Goal: Task Accomplishment & Management: Manage account settings

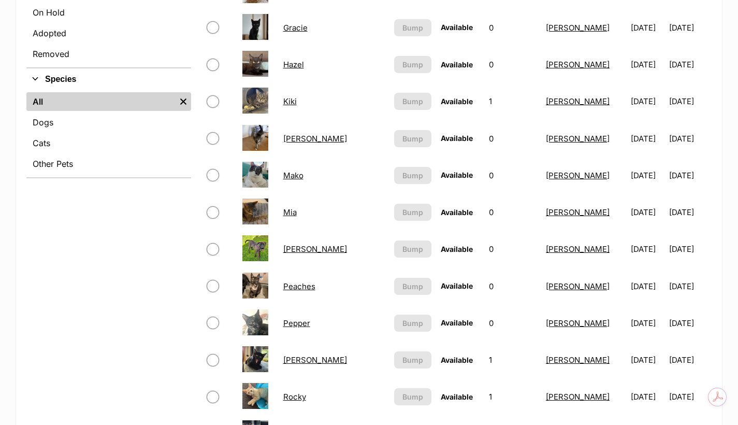
scroll to position [431, 0]
click at [308, 291] on link "Peaches" at bounding box center [299, 286] width 32 height 10
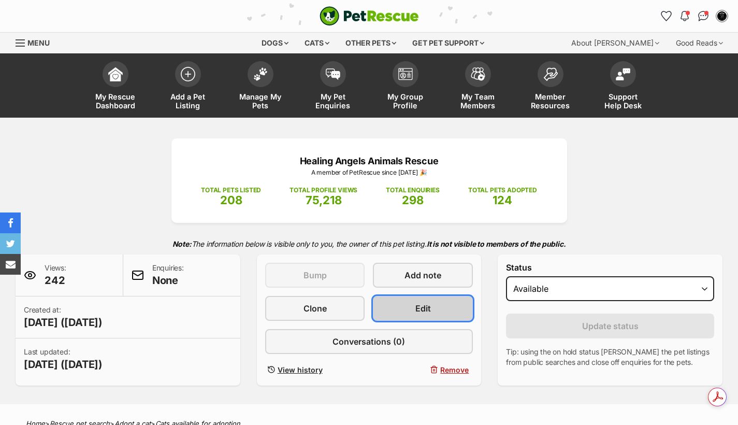
click at [436, 305] on link "Edit" at bounding box center [423, 308] width 100 height 25
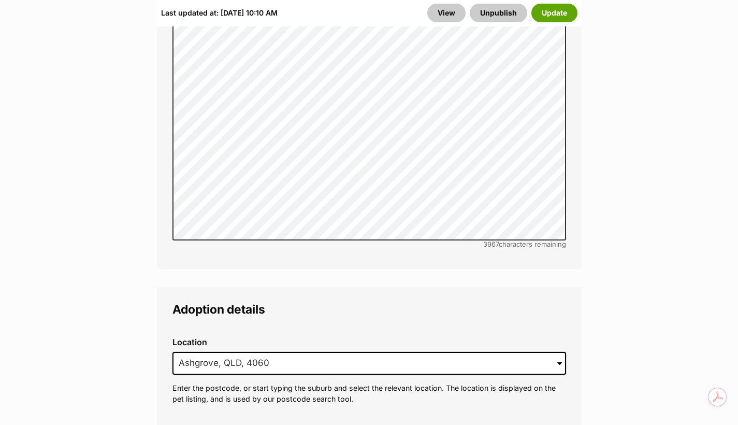
scroll to position [2503, 0]
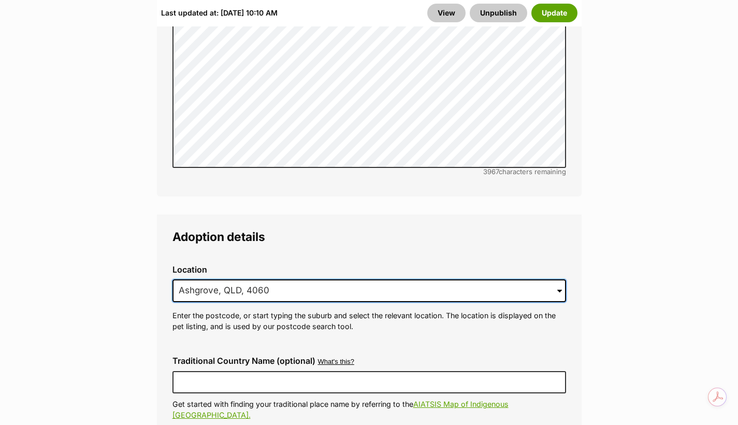
drag, startPoint x: 284, startPoint y: 265, endPoint x: 163, endPoint y: 254, distance: 121.2
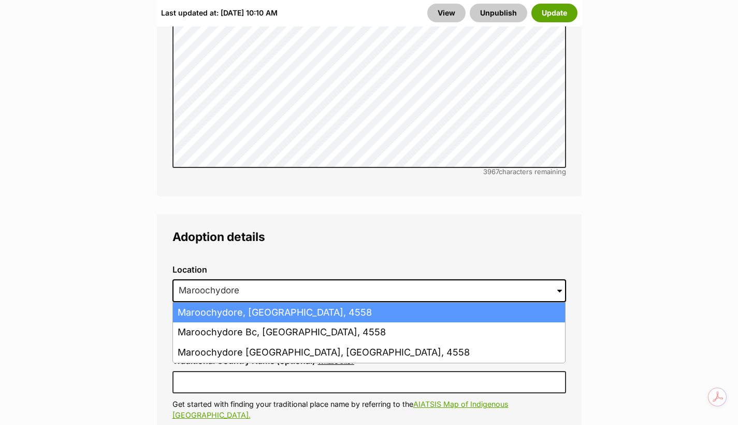
click at [278, 303] on li "Maroochydore, Queensland, 4558" at bounding box center [369, 313] width 392 height 20
type input "Maroochydore, Queensland, 4558"
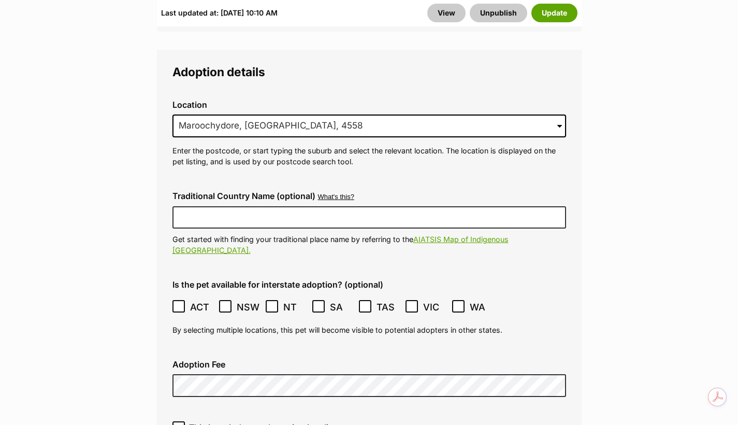
scroll to position [2659, 0]
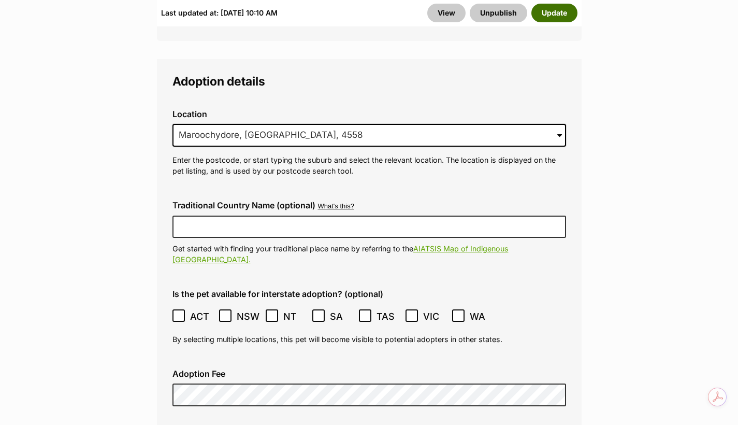
click at [546, 15] on button "Update" at bounding box center [554, 13] width 46 height 19
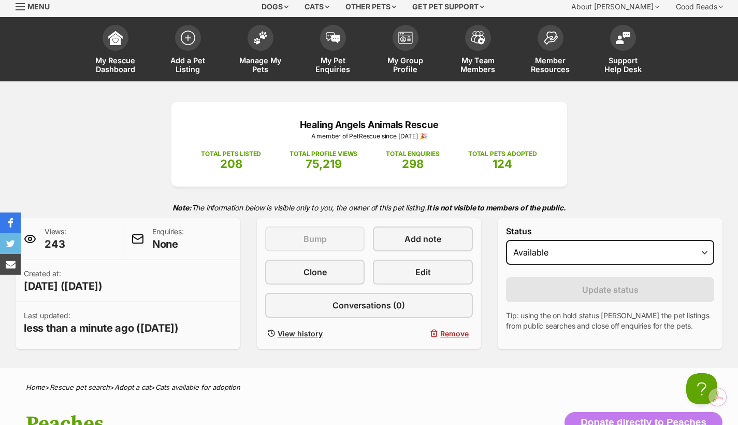
scroll to position [35, 0]
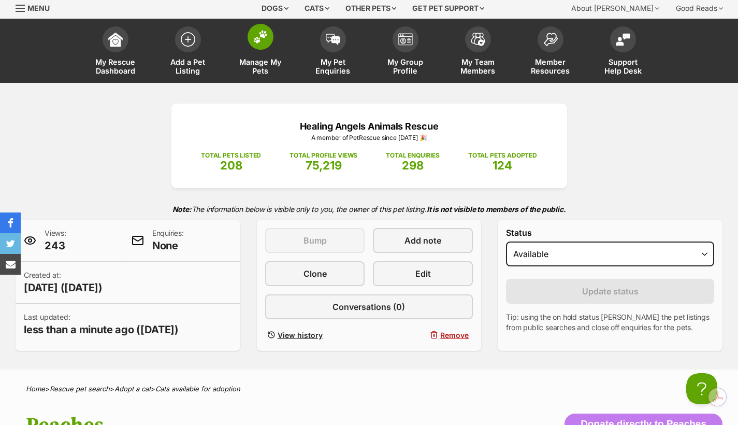
click at [263, 54] on link "Manage My Pets" at bounding box center [260, 52] width 73 height 62
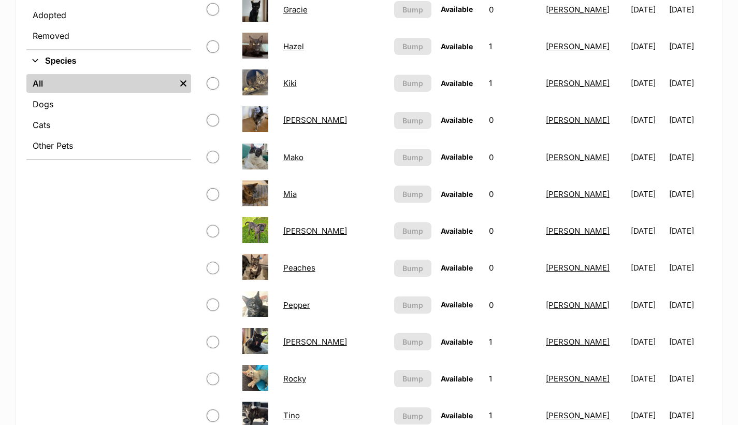
scroll to position [431, 0]
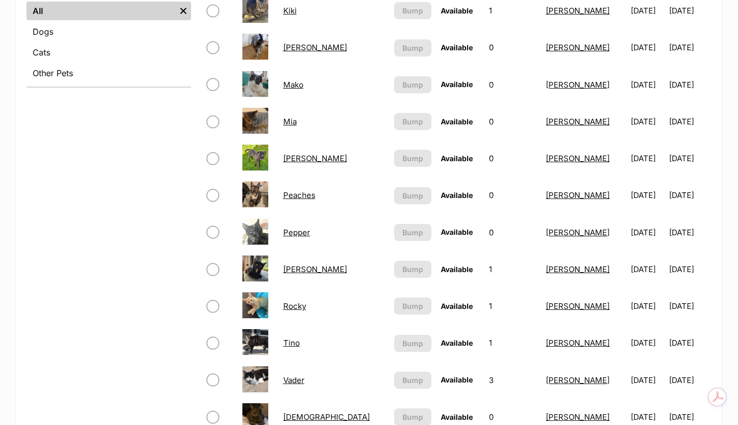
click at [309, 234] on link "Pepper" at bounding box center [296, 232] width 27 height 10
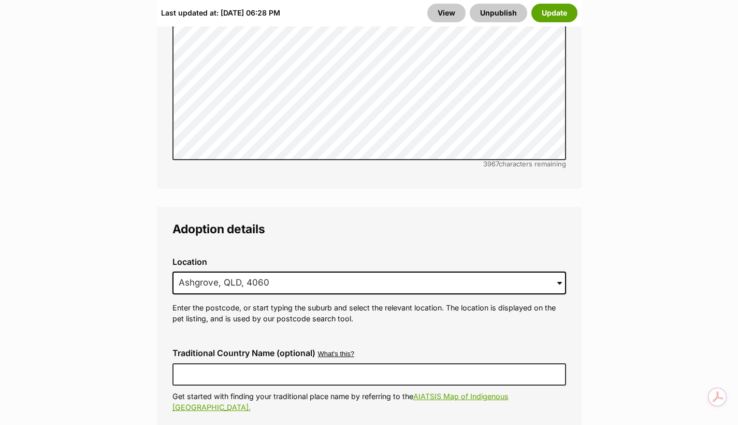
scroll to position [2521, 0]
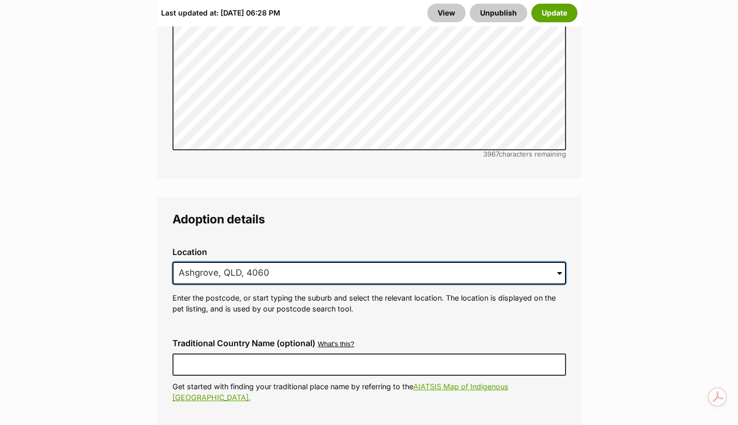
drag, startPoint x: 313, startPoint y: 252, endPoint x: 179, endPoint y: 234, distance: 135.3
click at [179, 239] on div "Location 1 options available. Arrow down to browse or start typing to filter. 5…" at bounding box center [369, 281] width 410 height 84
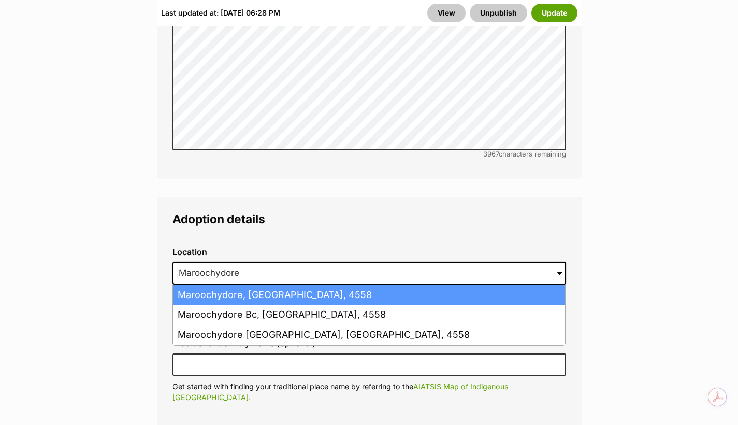
click at [230, 285] on li "Maroochydore, Queensland, 4558" at bounding box center [369, 295] width 392 height 20
type input "Maroochydore, Queensland, 4558"
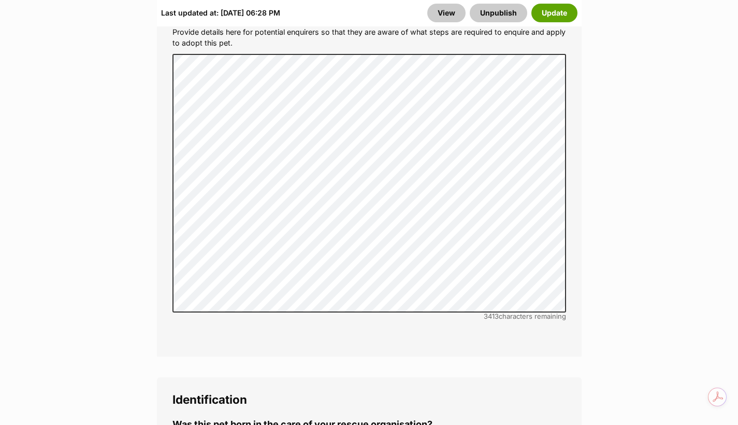
scroll to position [3436, 0]
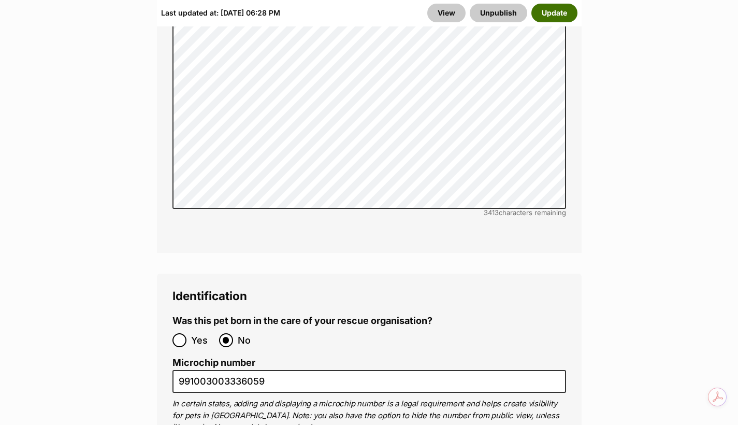
click at [563, 15] on button "Update" at bounding box center [554, 13] width 46 height 19
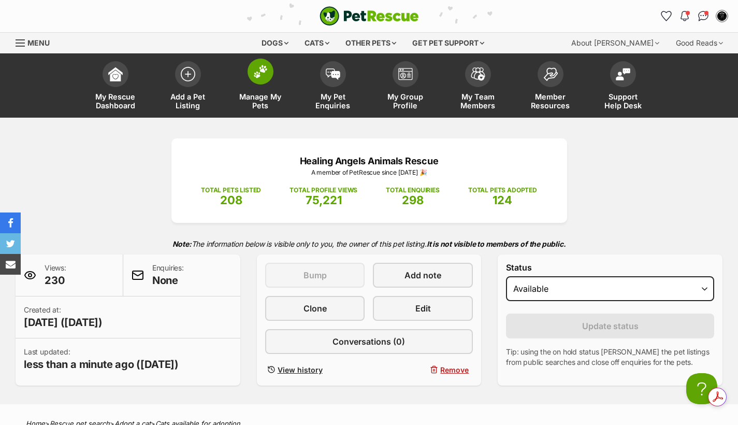
click at [267, 74] on img at bounding box center [260, 71] width 15 height 13
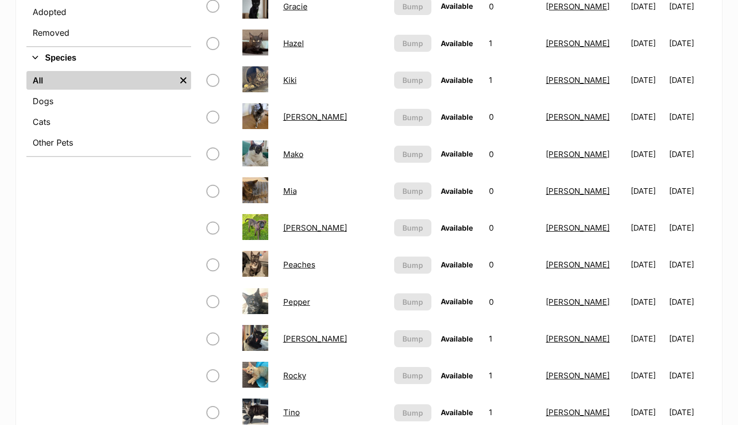
scroll to position [363, 0]
click at [314, 265] on link "Peaches" at bounding box center [299, 264] width 32 height 10
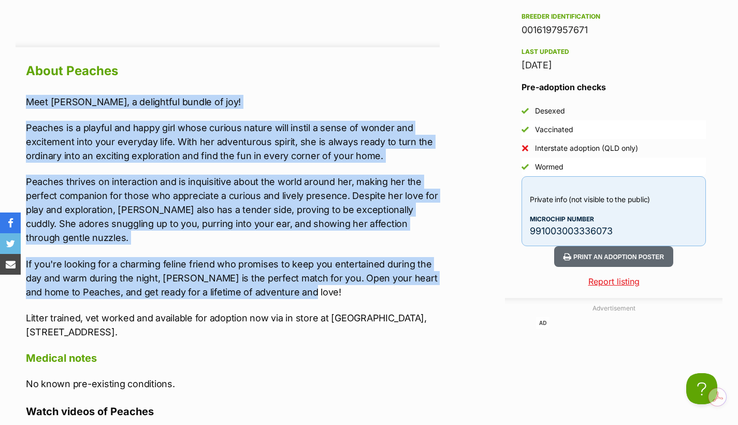
drag, startPoint x: 26, startPoint y: 100, endPoint x: 298, endPoint y: 291, distance: 332.2
click at [298, 291] on div "Meet Peaches, a delightful bundle of joy! Peaches is a playful and happy girl w…" at bounding box center [233, 217] width 414 height 244
copy div "Meet Peaches, a delightful bundle of joy! Peaches is a playful and happy girl w…"
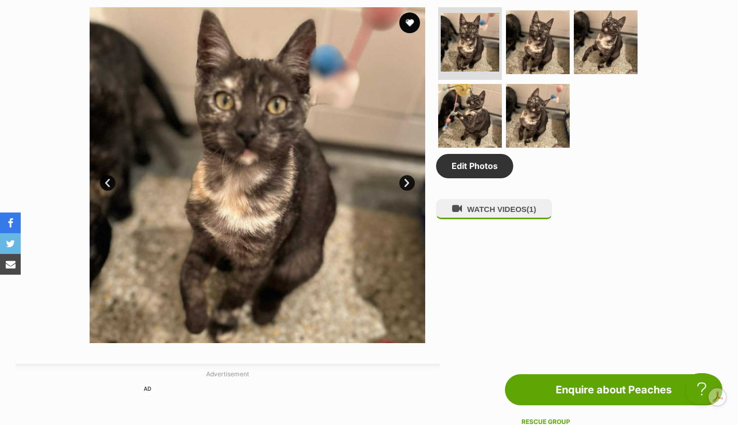
scroll to position [522, 0]
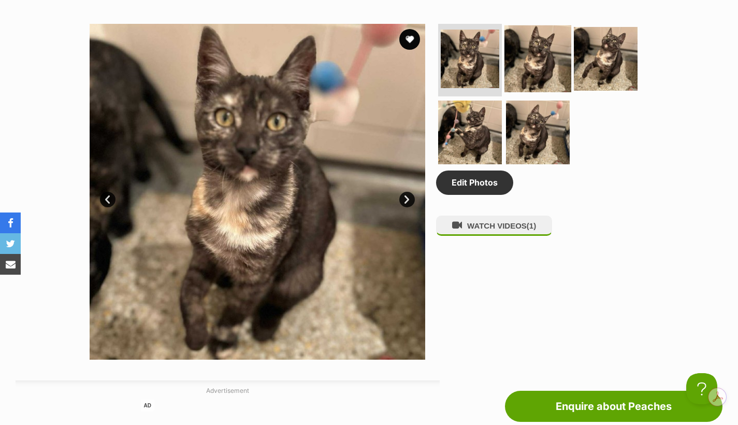
click at [539, 66] on img at bounding box center [538, 58] width 67 height 67
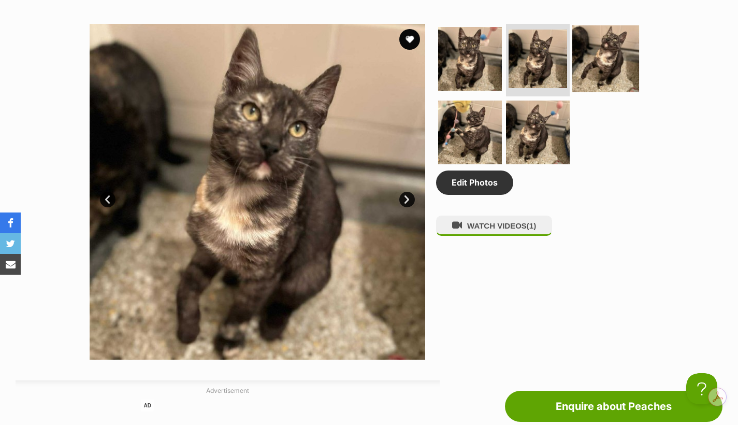
click at [593, 62] on img at bounding box center [605, 58] width 67 height 67
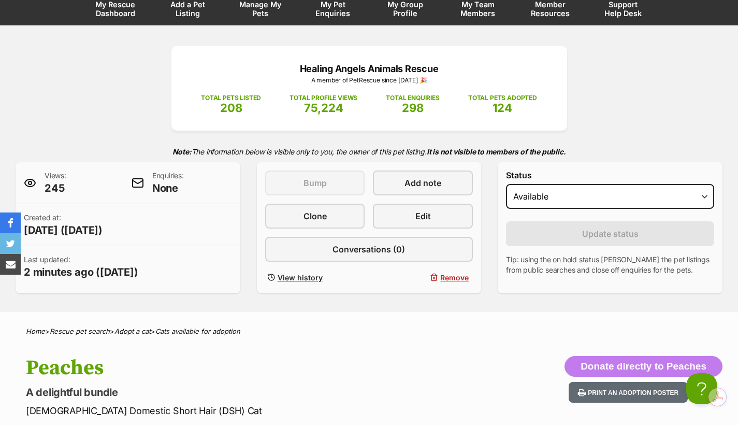
scroll to position [91, 0]
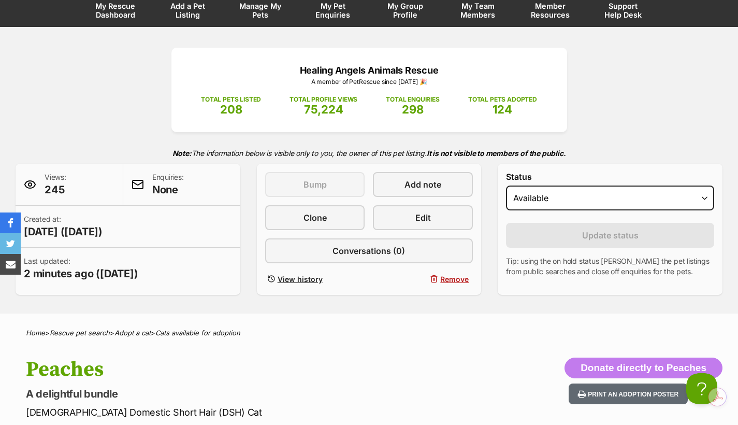
click at [270, 16] on span "Manage My Pets" at bounding box center [260, 11] width 47 height 18
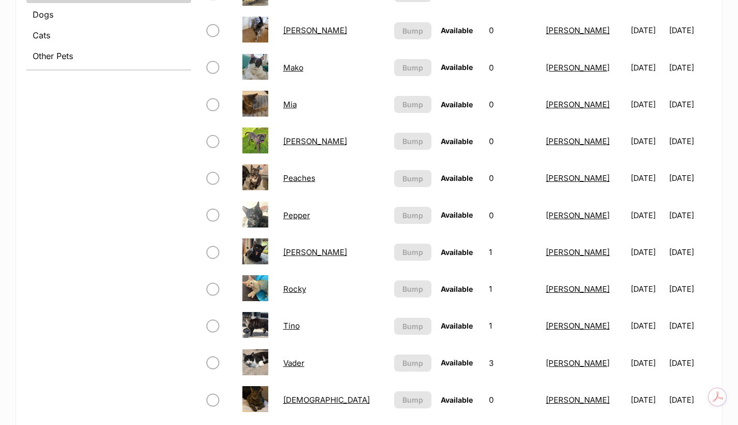
scroll to position [449, 0]
click at [308, 215] on link "Pepper" at bounding box center [296, 215] width 27 height 10
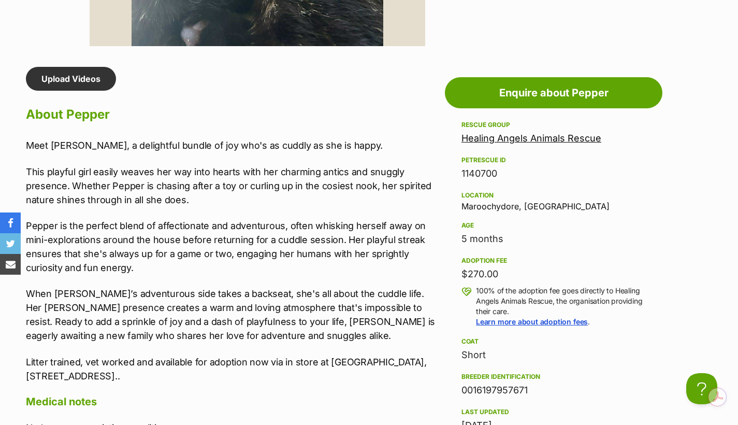
scroll to position [881, 0]
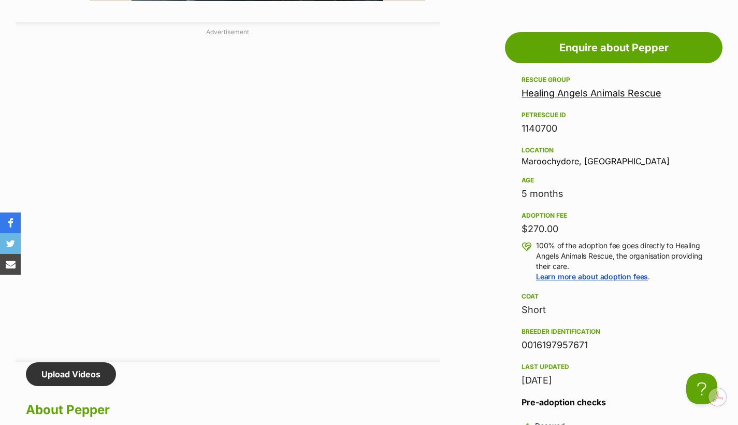
drag, startPoint x: 27, startPoint y: 99, endPoint x: 183, endPoint y: 202, distance: 186.5
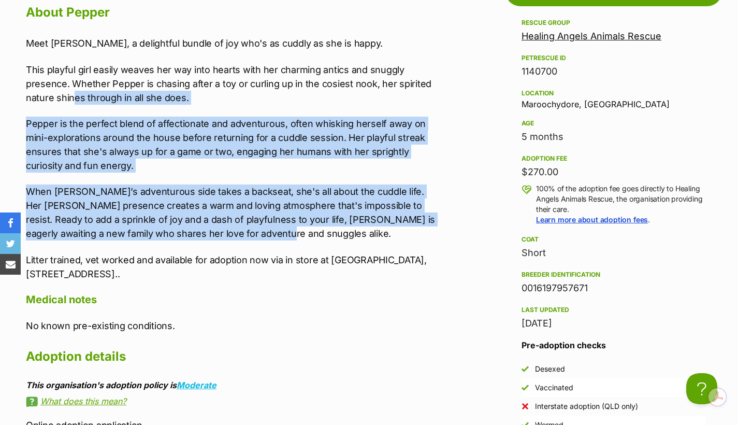
scroll to position [1278, 0]
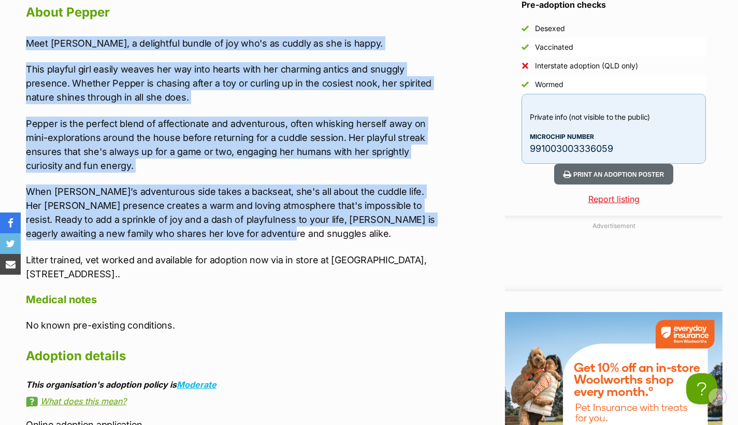
drag, startPoint x: 259, startPoint y: 233, endPoint x: 25, endPoint y: 42, distance: 301.6
click at [25, 42] on div "Upload Videos About Pepper Meet Pepper, a delightful bundle of joy who's as cud…" at bounding box center [228, 254] width 424 height 579
copy div "Meet Pepper, a delightful bundle of joy who's as cuddly as she is happy. This p…"
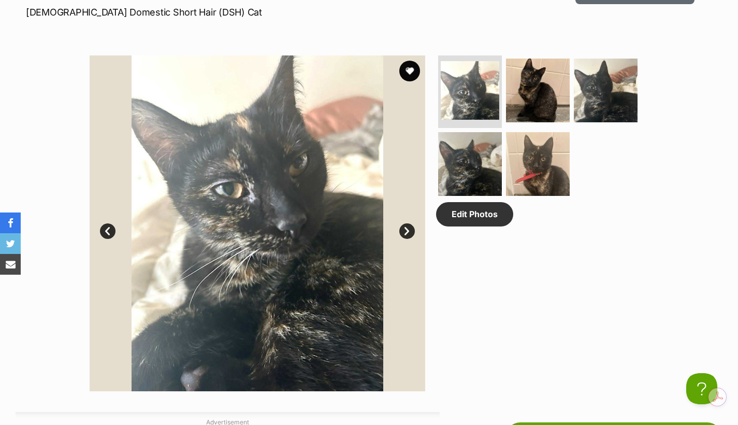
scroll to position [483, 0]
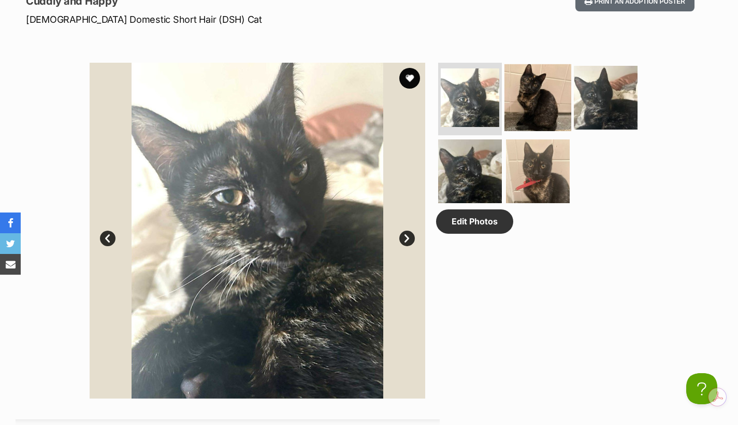
click at [537, 117] on img at bounding box center [538, 97] width 67 height 67
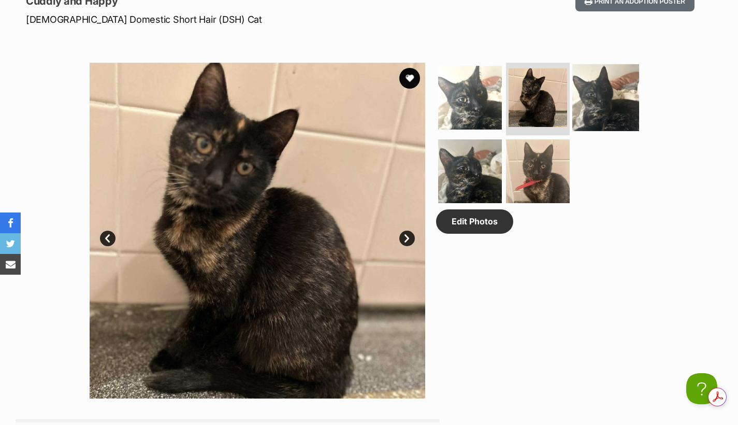
click at [627, 98] on img at bounding box center [605, 97] width 67 height 67
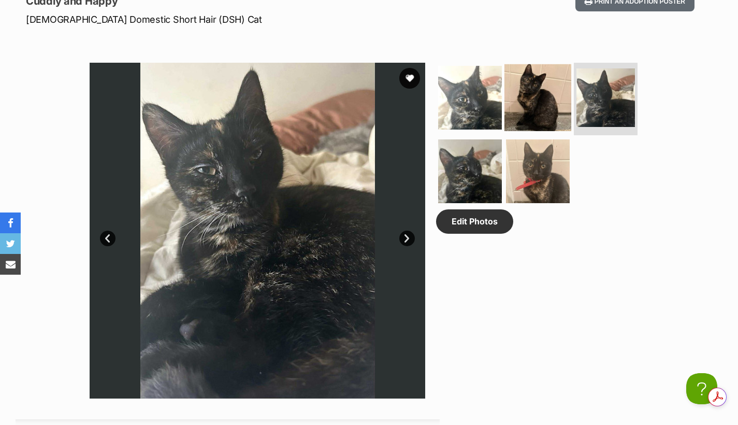
click at [544, 102] on img at bounding box center [538, 97] width 67 height 67
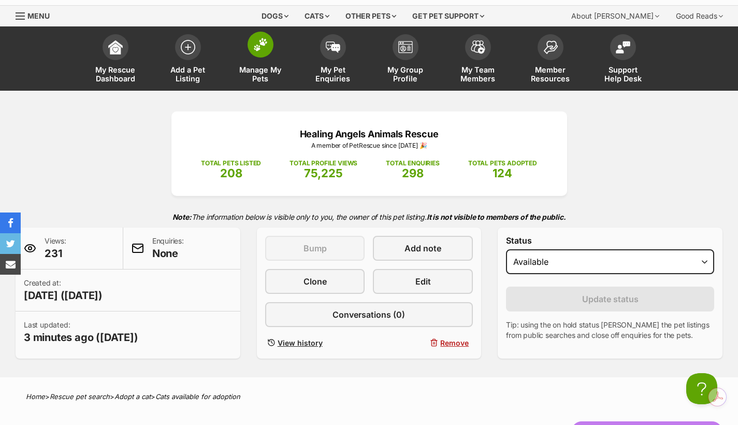
scroll to position [17, 0]
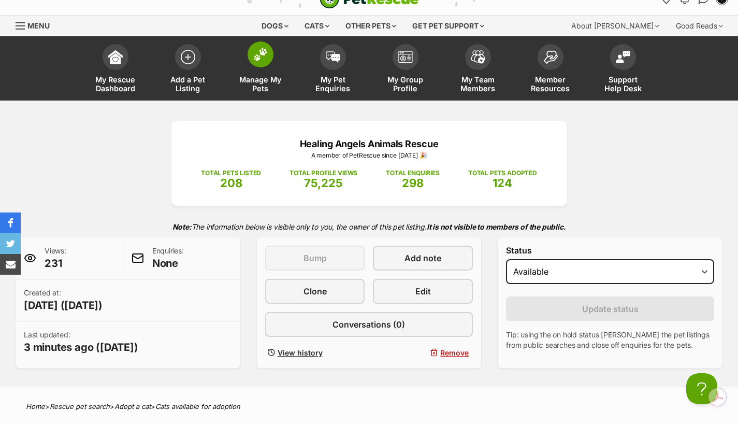
click at [256, 59] on img at bounding box center [260, 54] width 15 height 13
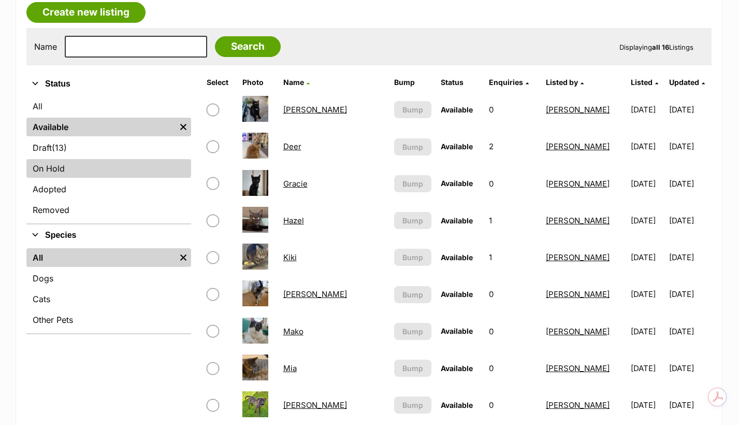
scroll to position [155, 0]
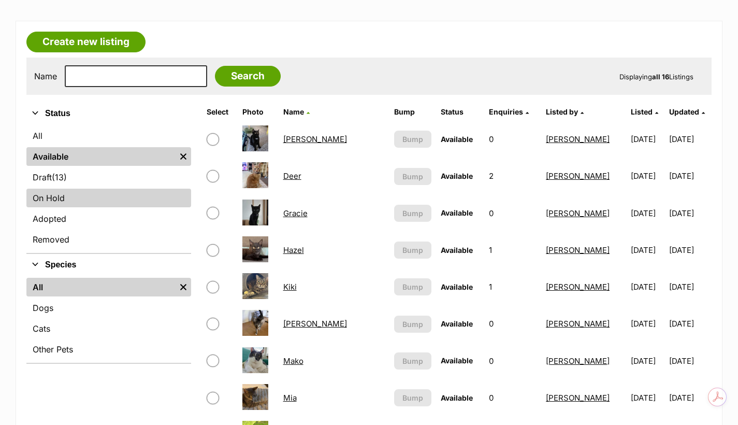
click at [96, 206] on link "On Hold" at bounding box center [108, 198] width 165 height 19
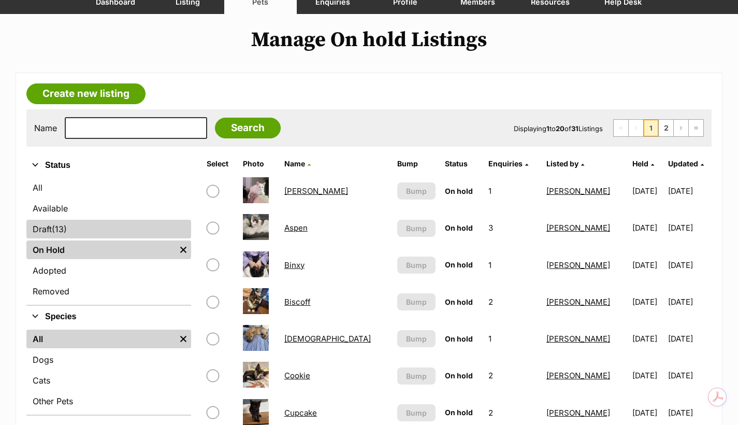
click at [122, 228] on link "Draft (13) Items" at bounding box center [108, 229] width 165 height 19
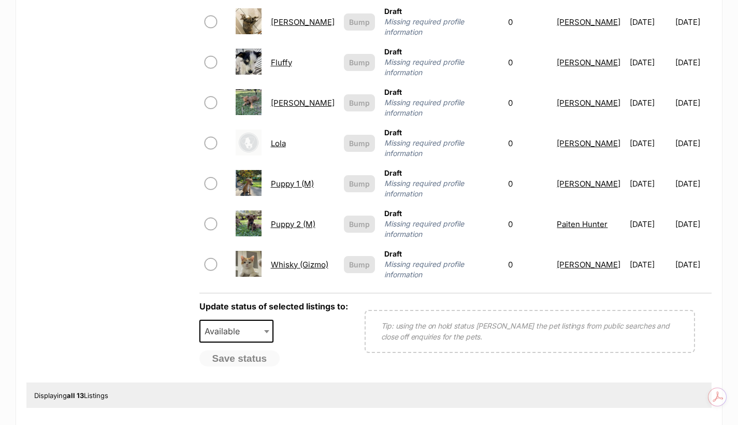
scroll to position [535, 0]
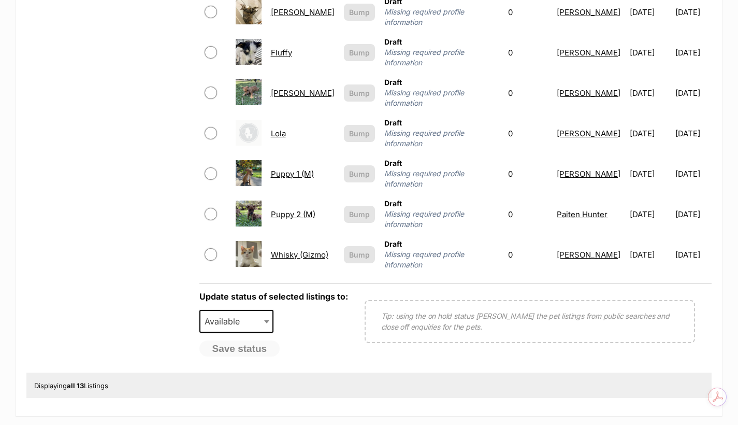
click at [291, 250] on link "Whisky (Gizmo)" at bounding box center [299, 255] width 57 height 10
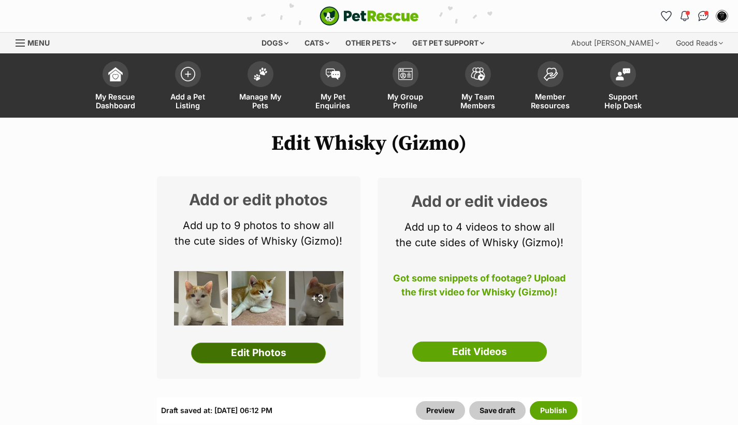
drag, startPoint x: 0, startPoint y: 0, endPoint x: 297, endPoint y: 351, distance: 459.8
click at [297, 351] on link "Edit Photos" at bounding box center [258, 352] width 135 height 21
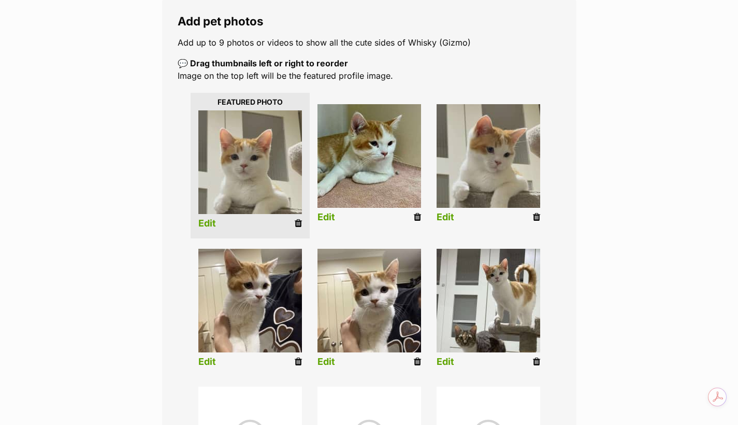
scroll to position [190, 0]
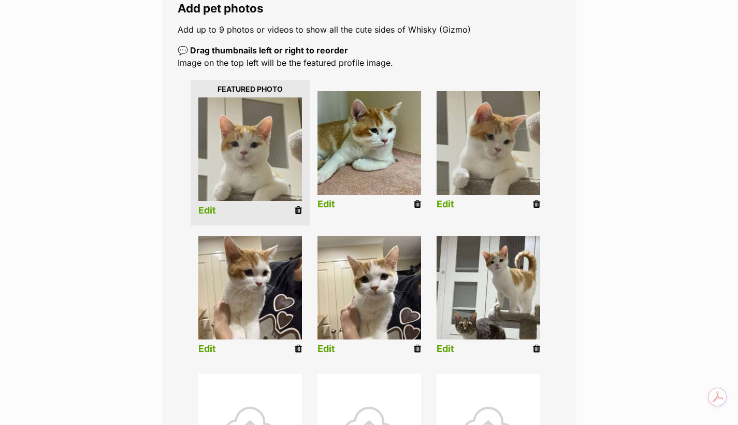
click at [203, 209] on link "Edit" at bounding box center [207, 210] width 18 height 11
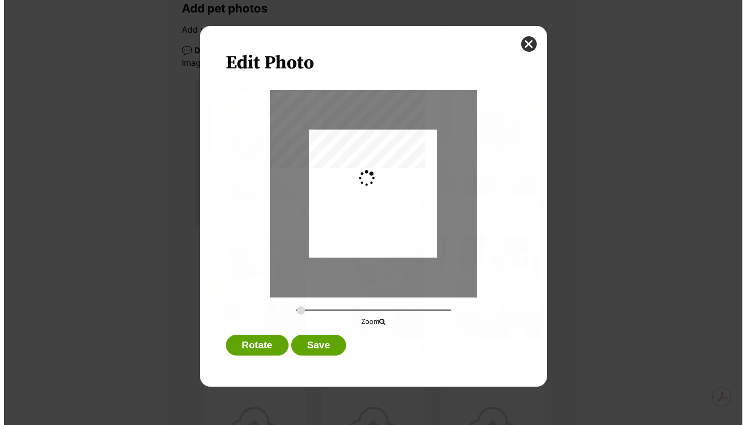
scroll to position [0, 0]
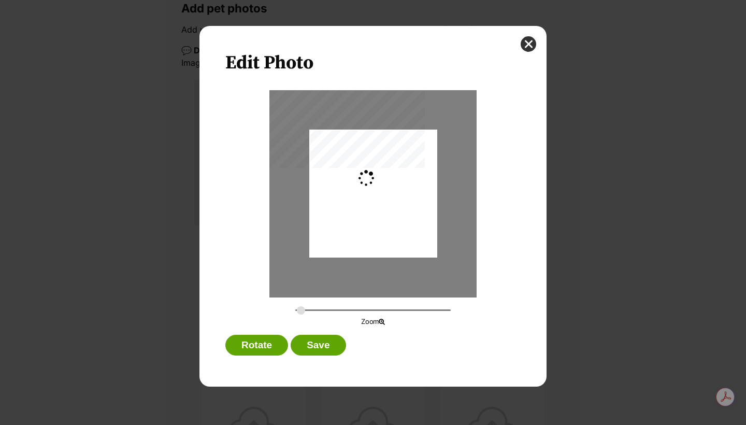
type input "0.2744"
click at [361, 180] on div "Dialog Window - Close (Press escape to close)" at bounding box center [373, 203] width 128 height 227
click at [327, 347] on button "Save" at bounding box center [318, 345] width 55 height 21
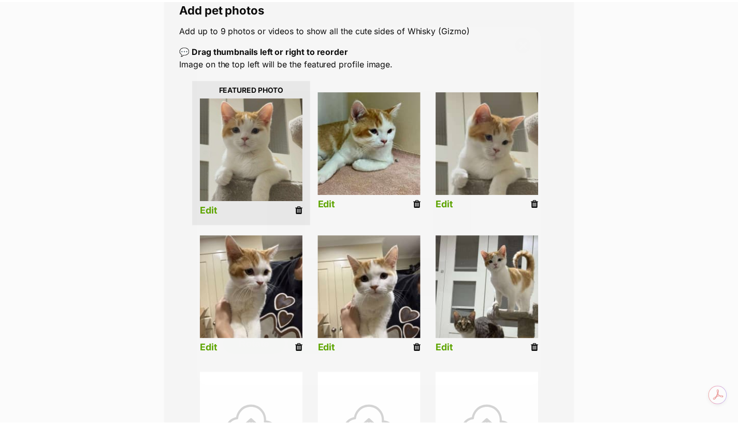
scroll to position [190, 0]
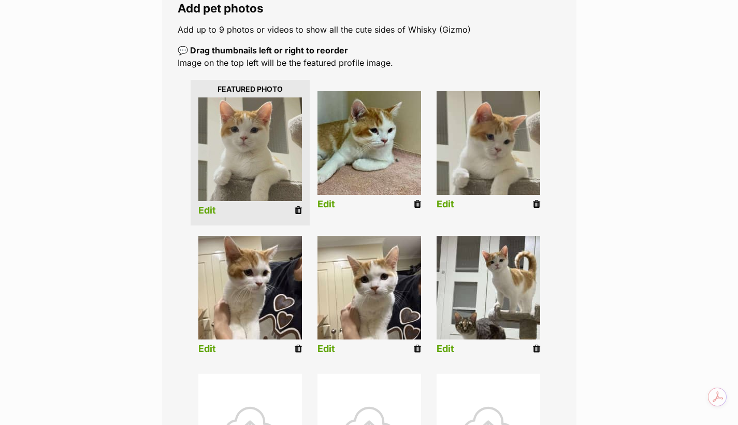
click at [325, 205] on link "Edit" at bounding box center [327, 204] width 18 height 11
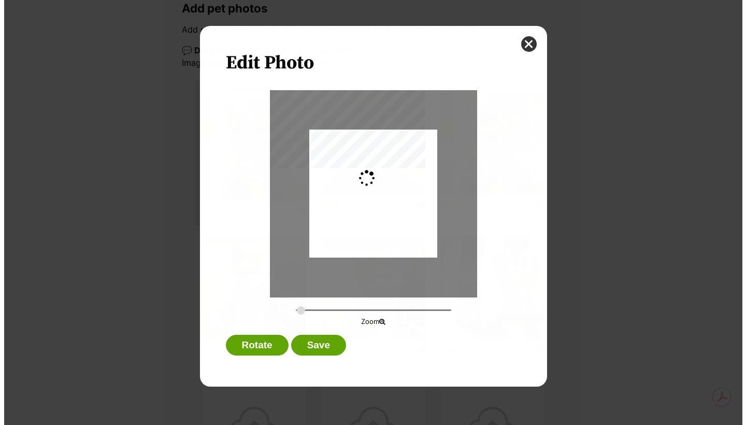
scroll to position [0, 0]
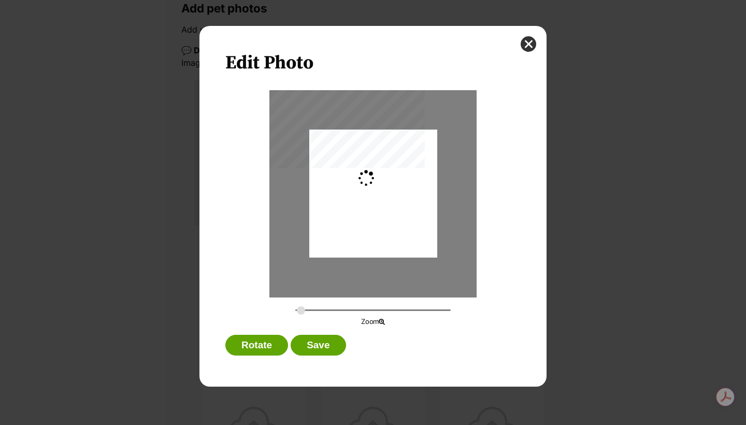
type input "0.3585"
click at [318, 344] on button "Save" at bounding box center [318, 345] width 55 height 21
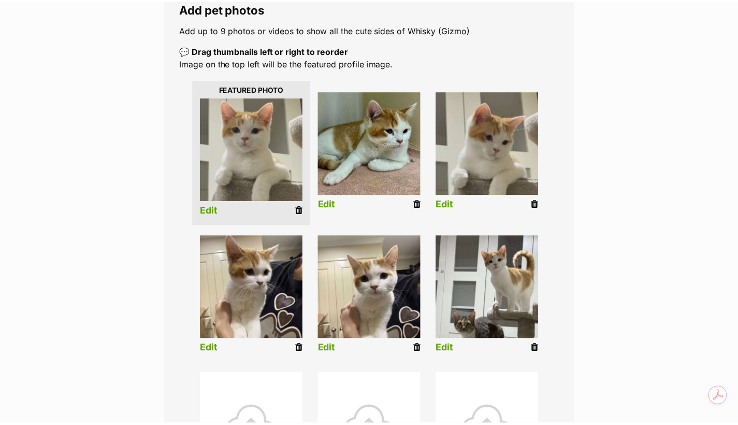
scroll to position [190, 0]
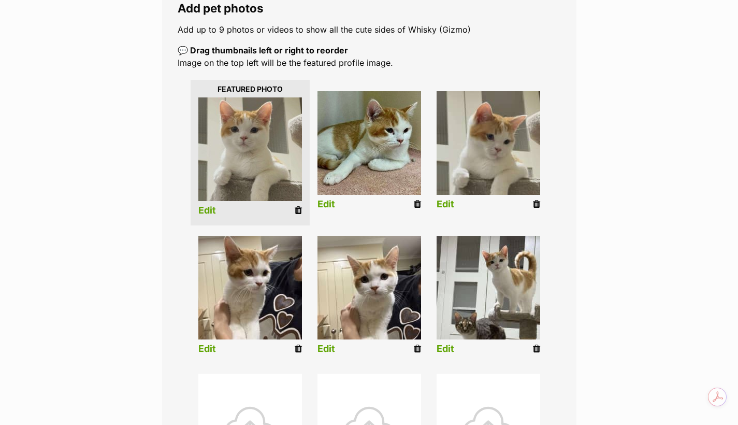
click at [441, 202] on link "Edit" at bounding box center [446, 204] width 18 height 11
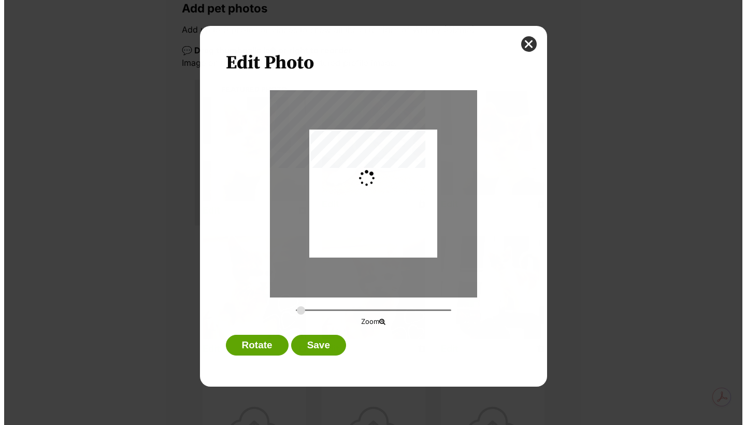
scroll to position [0, 0]
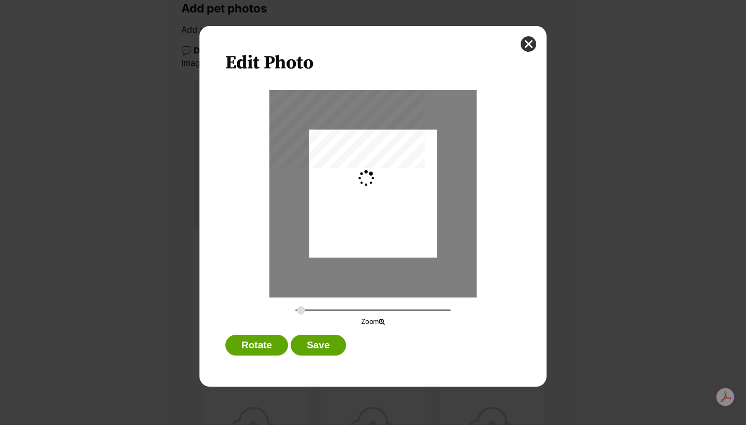
type input "0.2744"
drag, startPoint x: 378, startPoint y: 208, endPoint x: 379, endPoint y: 219, distance: 10.9
click at [379, 219] on div "Dialog Window - Close (Press escape to close)" at bounding box center [373, 204] width 128 height 227
click at [313, 350] on button "Save" at bounding box center [318, 345] width 55 height 21
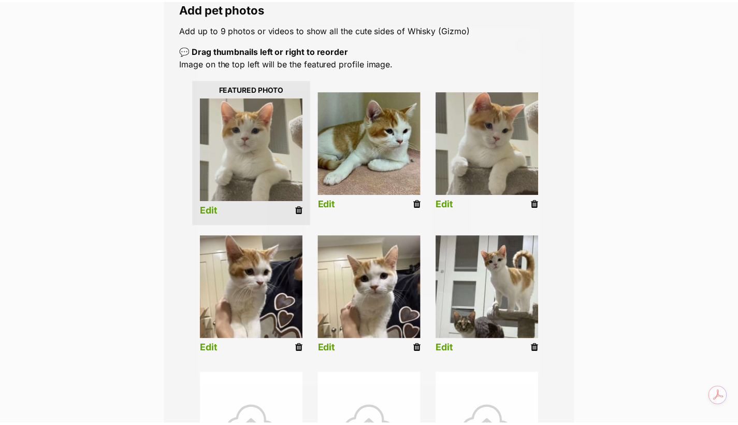
scroll to position [190, 0]
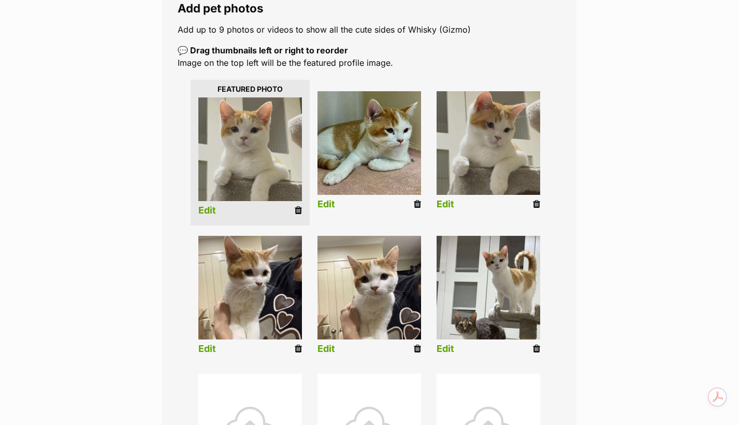
click at [210, 349] on link "Edit" at bounding box center [207, 348] width 18 height 11
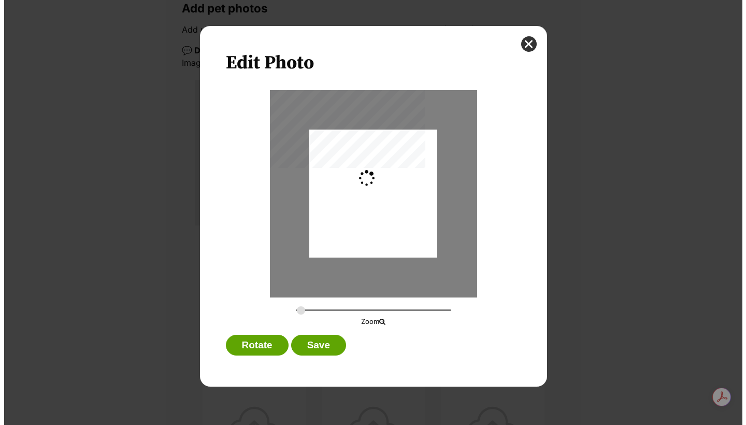
scroll to position [0, 0]
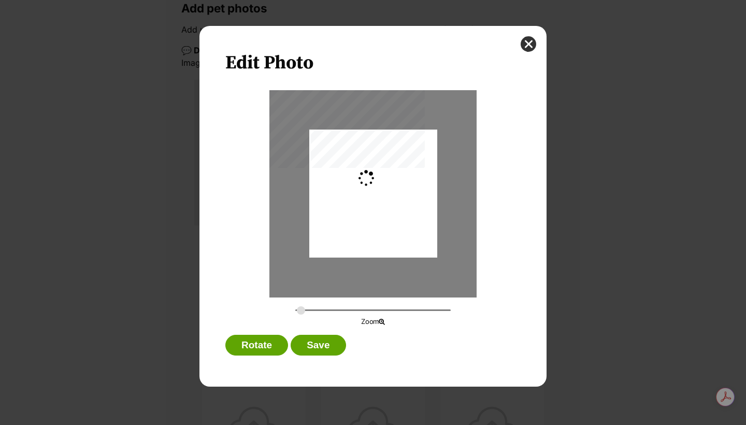
type input "0.2744"
drag, startPoint x: 368, startPoint y: 200, endPoint x: 366, endPoint y: 225, distance: 24.4
click at [366, 225] on div "Dialog Window - Close (Press escape to close)" at bounding box center [373, 214] width 128 height 170
click at [315, 350] on button "Save" at bounding box center [318, 345] width 55 height 21
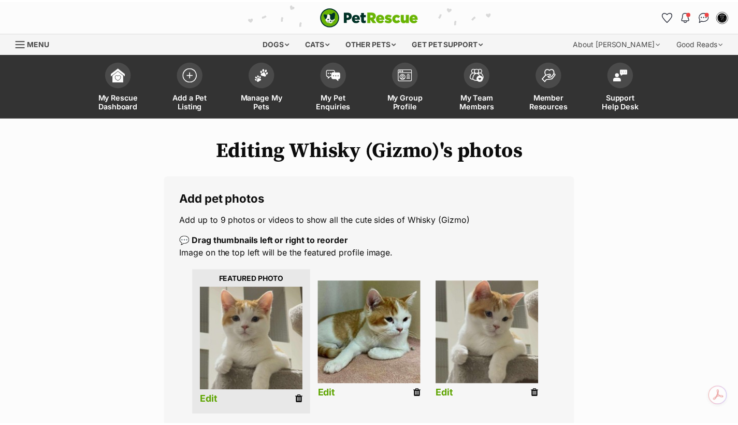
scroll to position [190, 0]
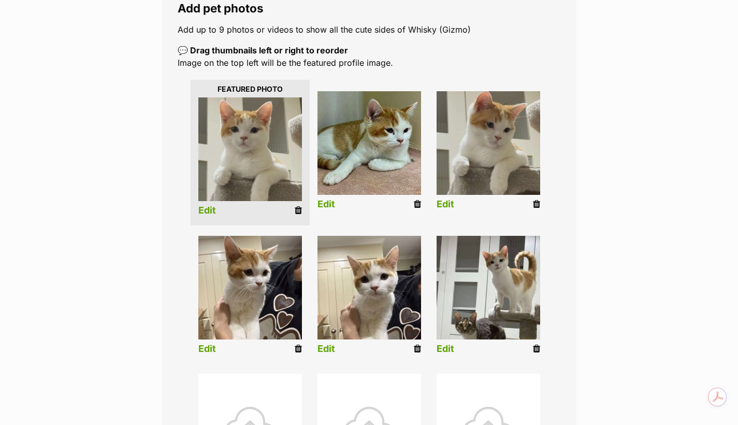
click at [324, 350] on link "Edit" at bounding box center [327, 348] width 18 height 11
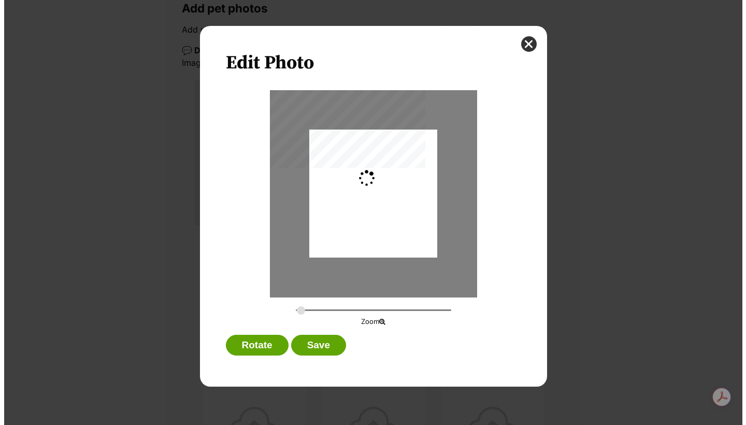
scroll to position [0, 0]
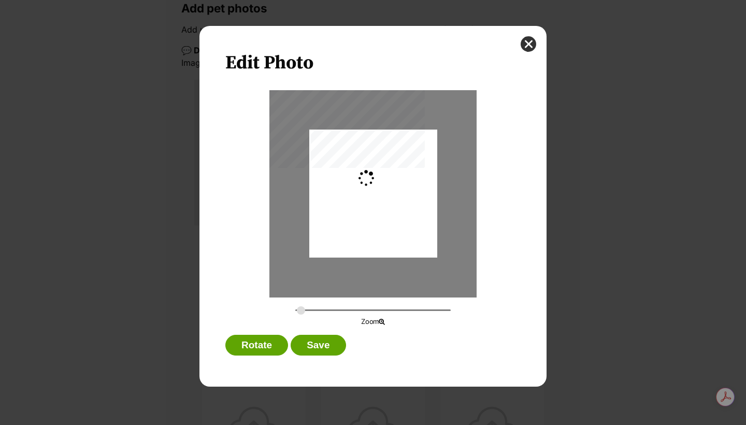
type input "0.2744"
drag, startPoint x: 375, startPoint y: 205, endPoint x: 371, endPoint y: 217, distance: 12.0
click at [371, 217] on div "Dialog Window - Close (Press escape to close)" at bounding box center [373, 202] width 128 height 170
click at [313, 346] on button "Save" at bounding box center [318, 345] width 55 height 21
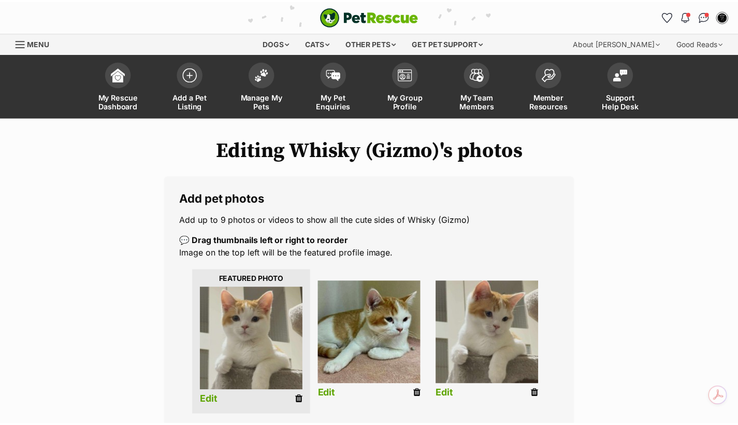
scroll to position [190, 0]
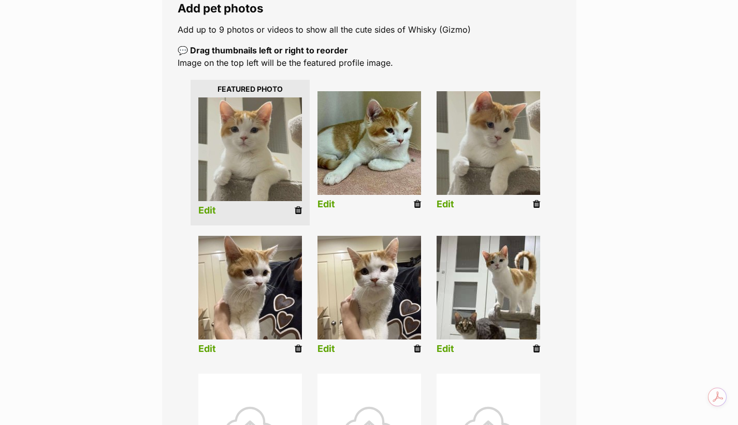
click at [445, 348] on link "Edit" at bounding box center [446, 348] width 18 height 11
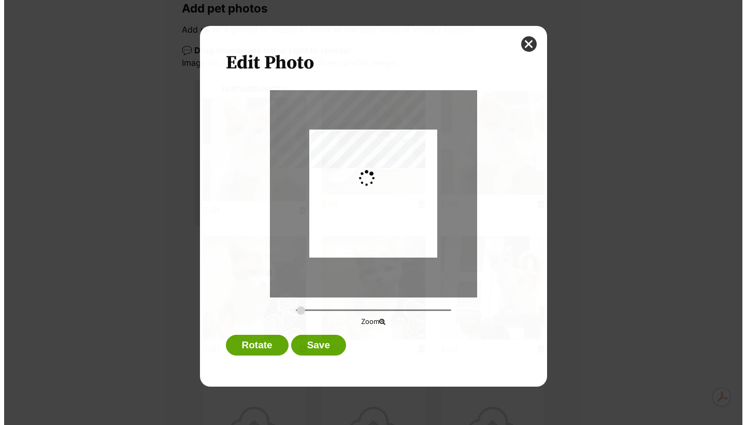
scroll to position [0, 0]
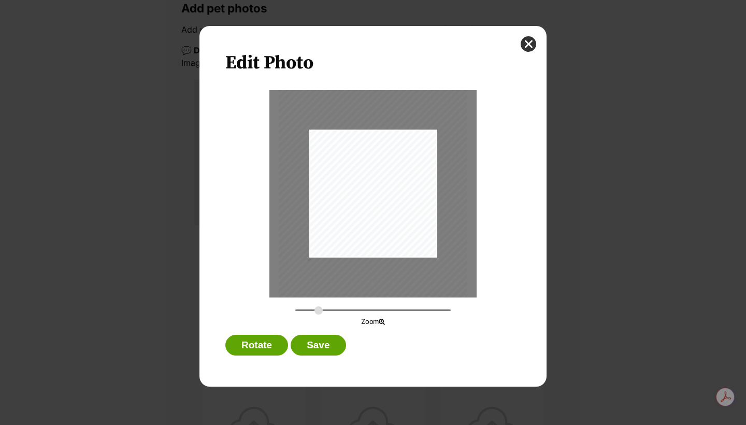
drag, startPoint x: 300, startPoint y: 310, endPoint x: 319, endPoint y: 309, distance: 18.2
type input "0.4341"
click at [319, 309] on input "Dialog Window - Close (Press escape to close)" at bounding box center [372, 310] width 155 height 10
drag, startPoint x: 400, startPoint y: 225, endPoint x: 345, endPoint y: 279, distance: 76.9
click at [345, 279] on div "Dialog Window - Close (Press escape to close)" at bounding box center [336, 248] width 203 height 270
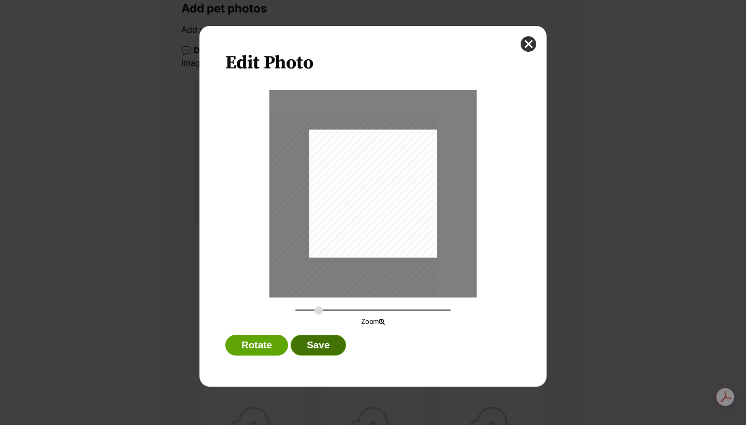
click at [315, 348] on button "Save" at bounding box center [318, 345] width 55 height 21
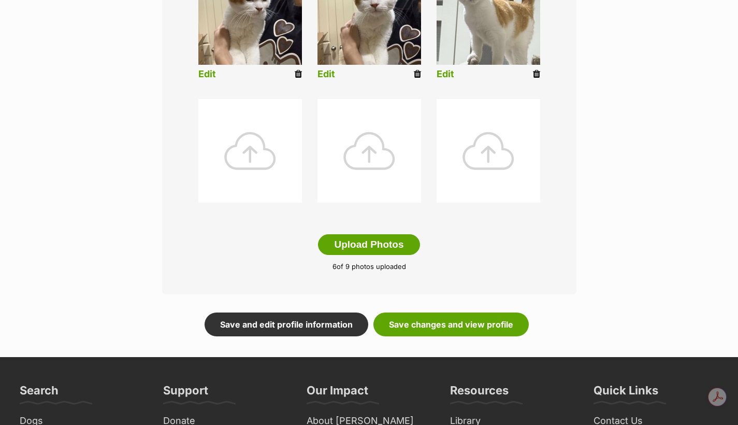
scroll to position [466, 0]
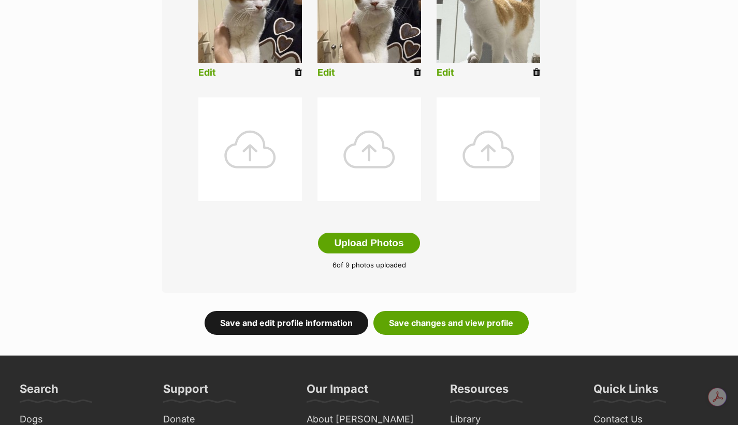
click at [299, 327] on link "Save and edit profile information" at bounding box center [287, 323] width 164 height 24
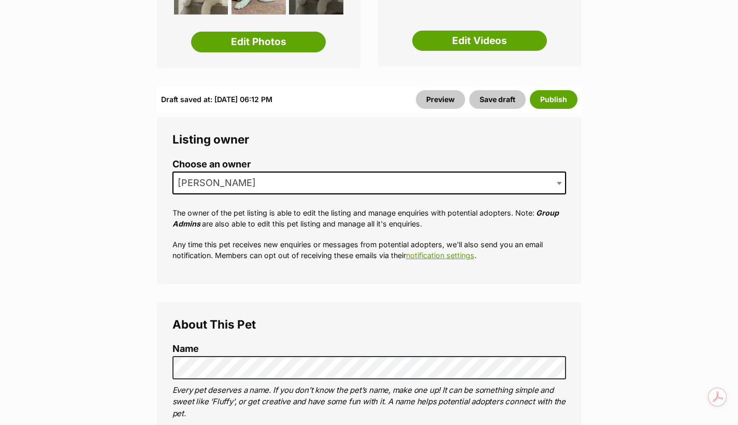
scroll to position [431, 0]
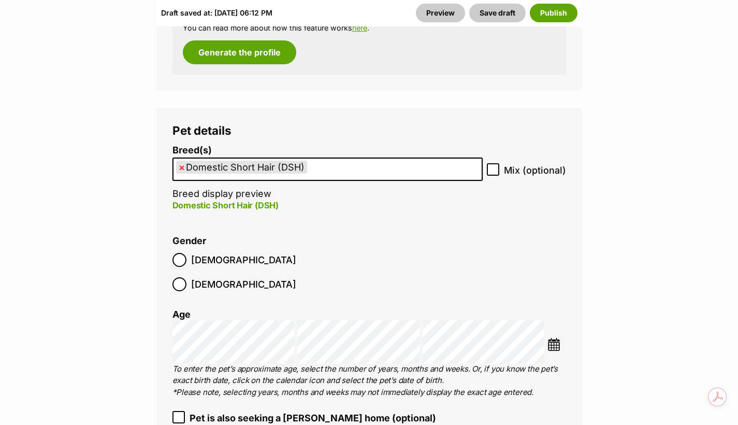
scroll to position [1433, 0]
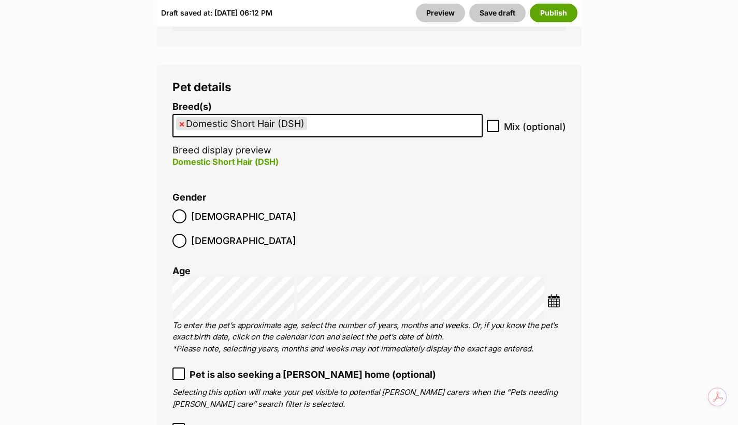
click at [442, 331] on ol "Breed(s) Domestic Short Hair (DSH) Abyssinian American Bobtail American Curl Am…" at bounding box center [369, 358] width 394 height 512
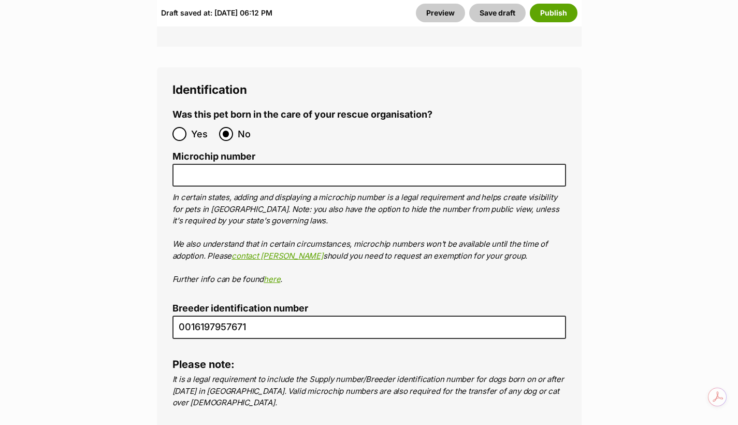
scroll to position [3643, 0]
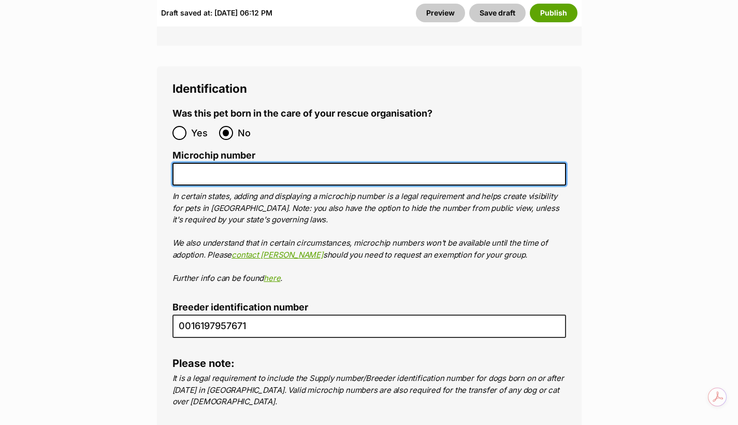
click at [212, 163] on input "Microchip number" at bounding box center [369, 174] width 394 height 23
paste input "956000015994352"
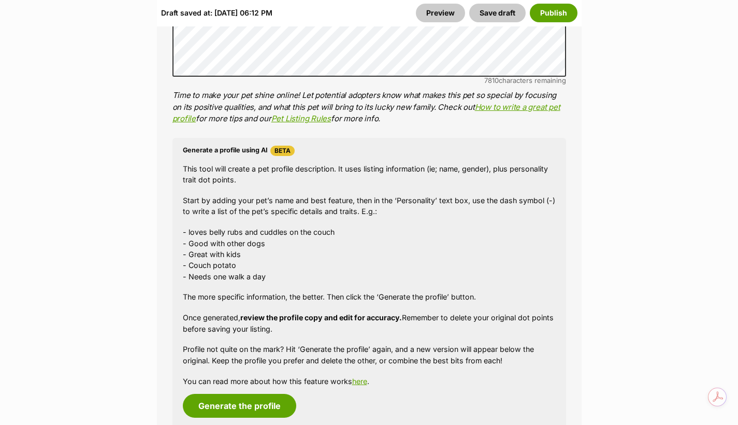
scroll to position [1122, 0]
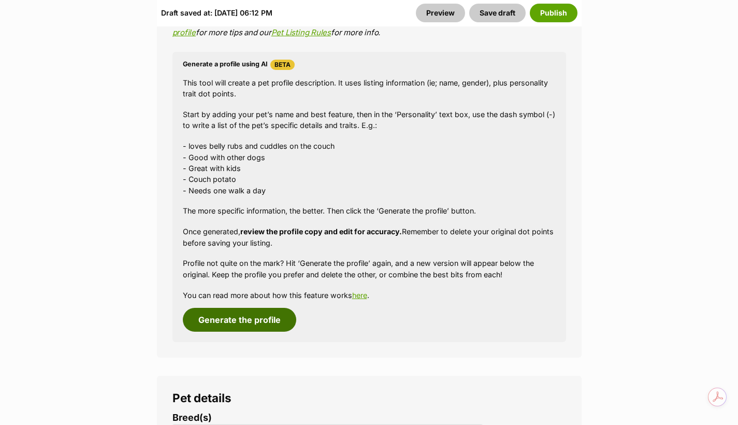
type input "956000015994352"
click at [279, 311] on button "Generate the profile" at bounding box center [239, 320] width 113 height 24
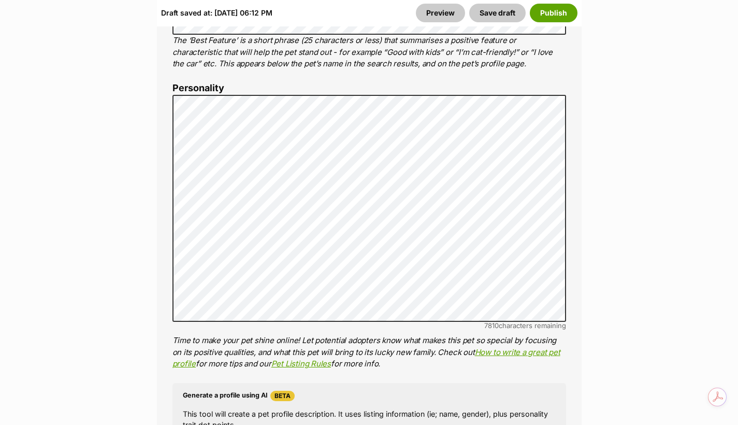
scroll to position [788, 0]
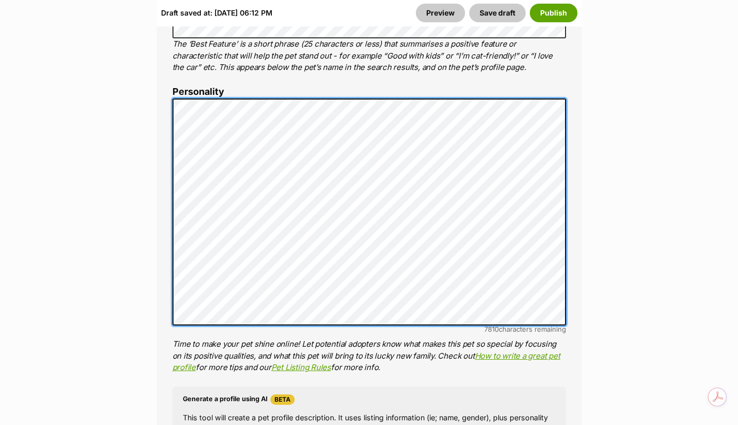
click at [164, 102] on div "About This Pet Name Henlo there, it looks like you might be using the pet name …" at bounding box center [369, 259] width 425 height 868
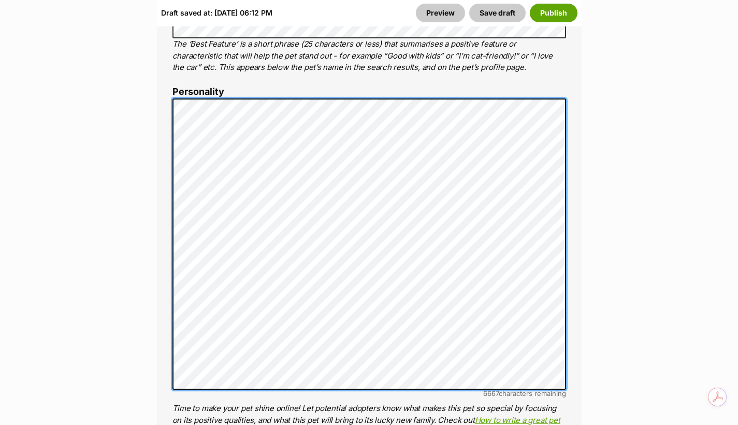
click at [178, 90] on li "Personality 6667 characters remaining Time to make your pet shine online! Let p…" at bounding box center [369, 262] width 394 height 351
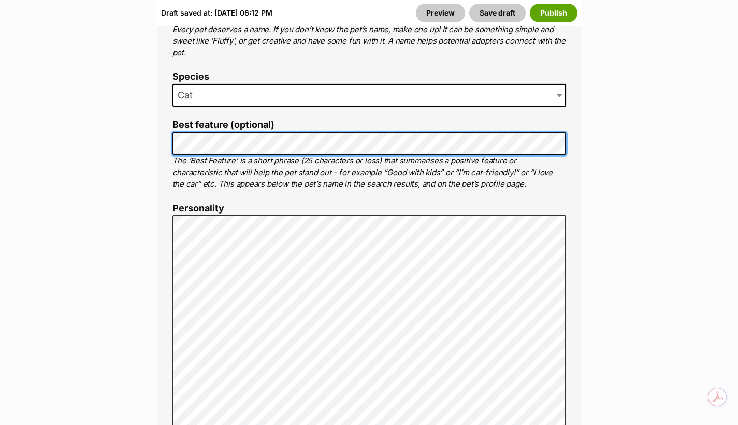
scroll to position [667, 0]
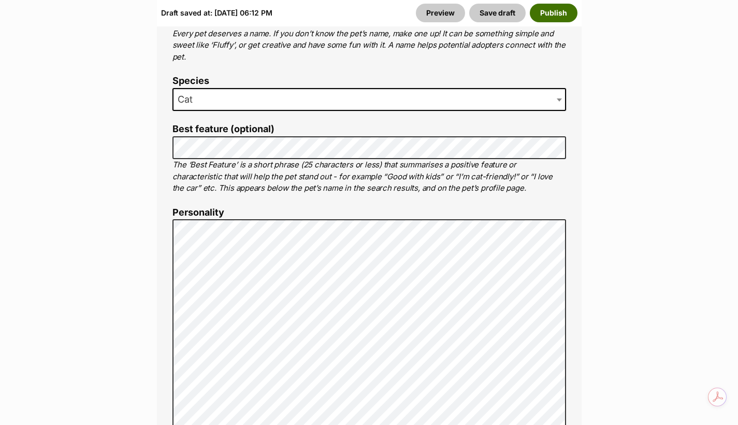
click at [546, 21] on button "Publish" at bounding box center [554, 13] width 48 height 19
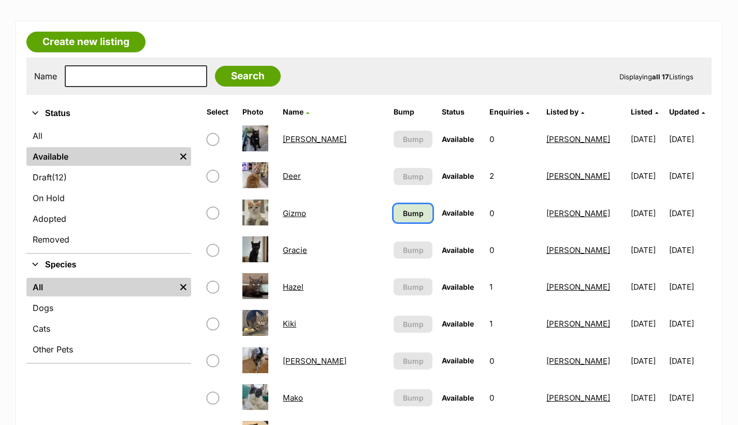
scroll to position [155, 0]
click at [403, 212] on span "Bump" at bounding box center [413, 213] width 21 height 11
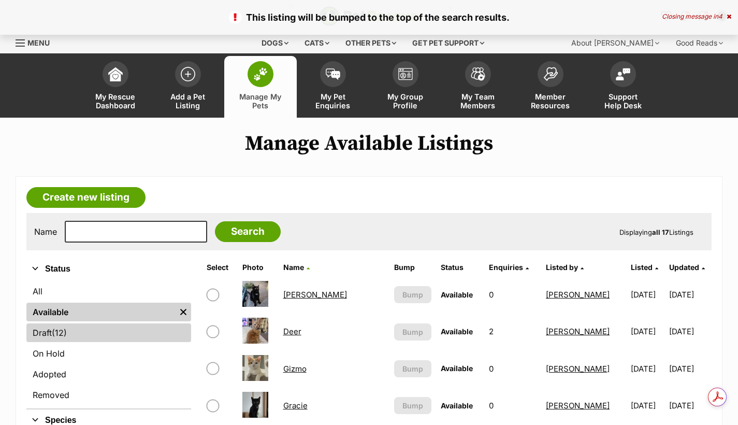
click at [62, 328] on span "(12)" at bounding box center [59, 332] width 15 height 12
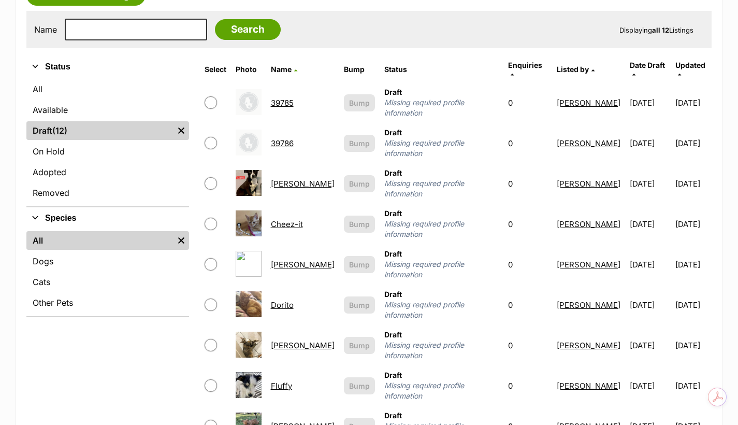
scroll to position [207, 0]
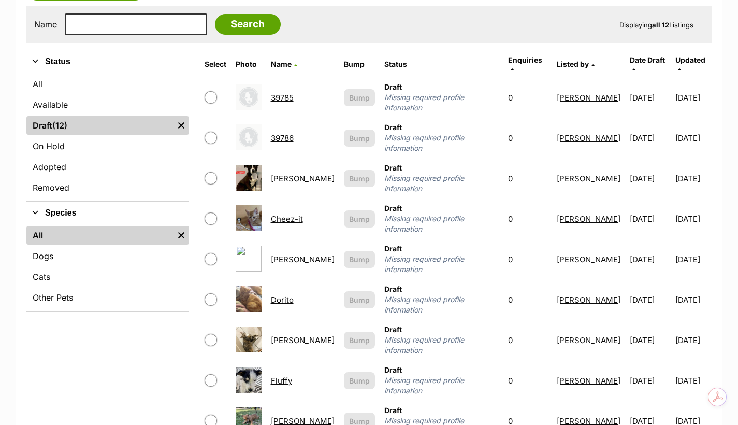
click at [281, 335] on link "[PERSON_NAME]" at bounding box center [303, 340] width 64 height 10
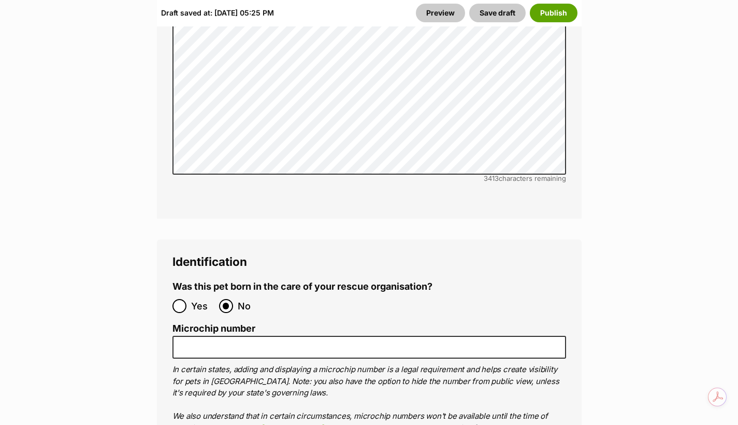
scroll to position [3921, 0]
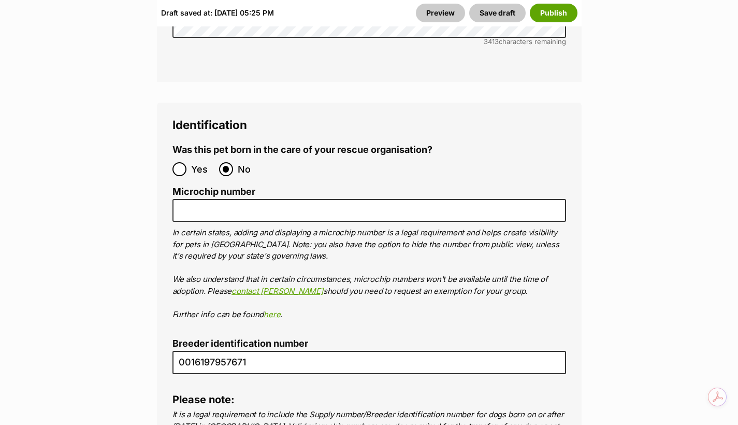
scroll to position [3619, 0]
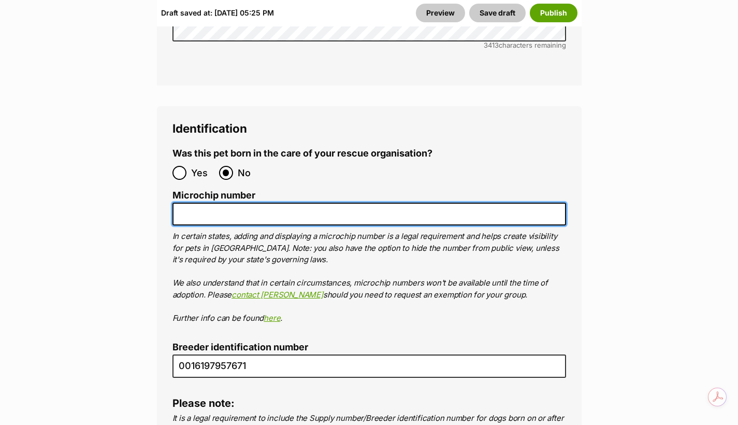
click at [300, 203] on input "Microchip number" at bounding box center [369, 214] width 394 height 23
paste input "956000015980620"
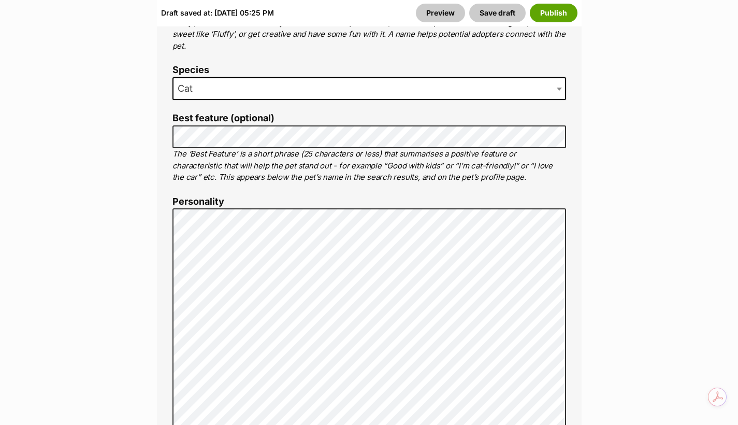
scroll to position [701, 0]
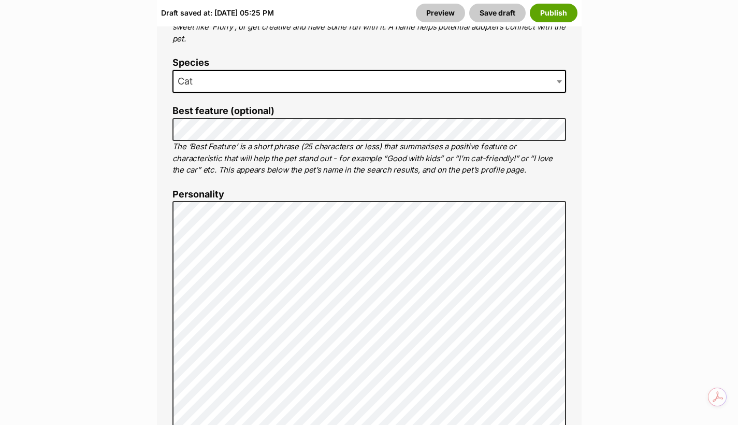
type input "956000015980620"
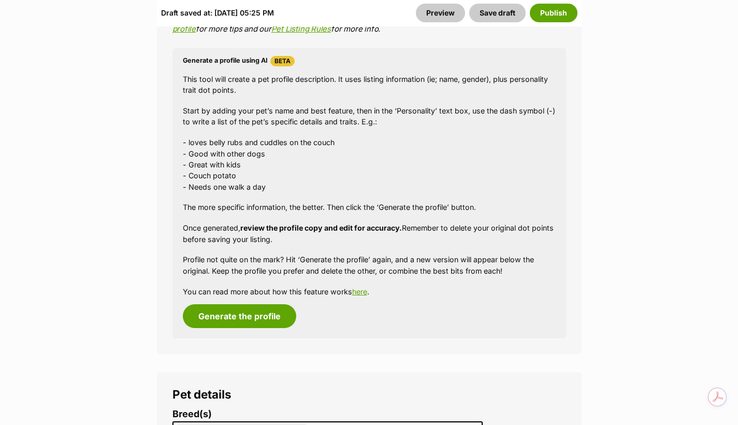
scroll to position [1184, 0]
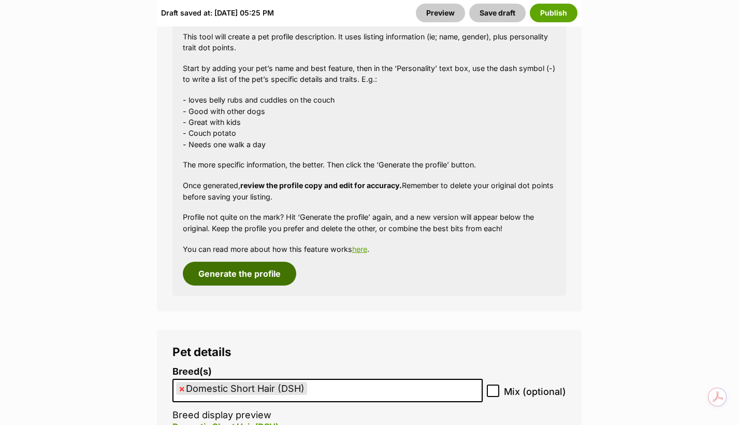
click at [259, 262] on button "Generate the profile" at bounding box center [239, 274] width 113 height 24
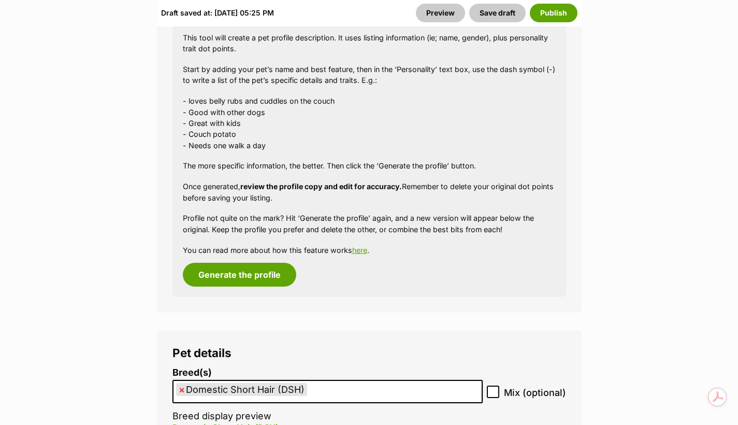
scroll to position [788, 0]
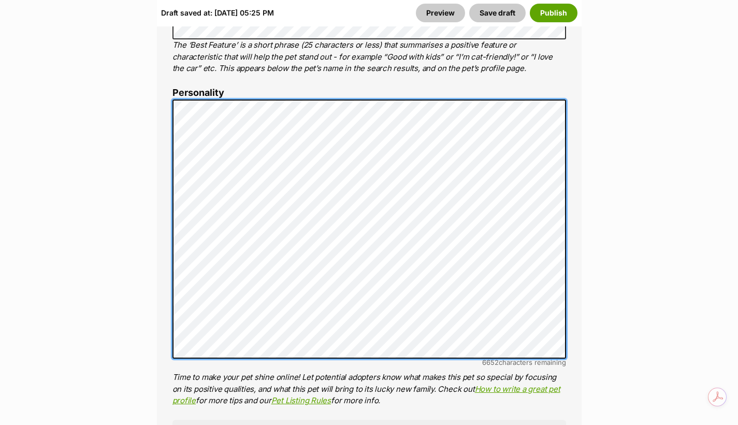
scroll to position [805, 0]
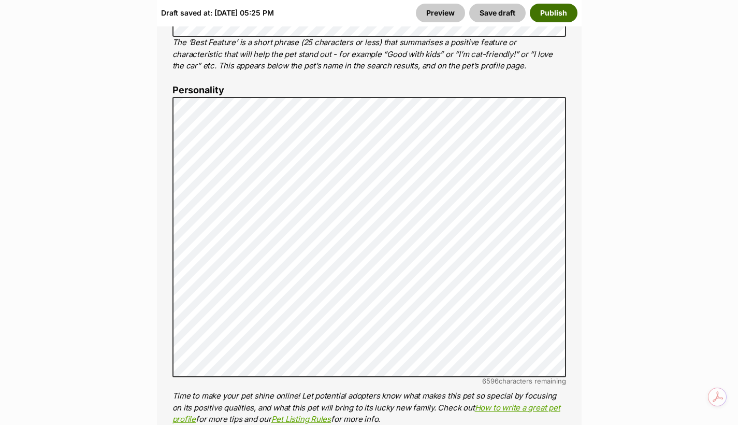
click at [562, 12] on button "Publish" at bounding box center [554, 13] width 48 height 19
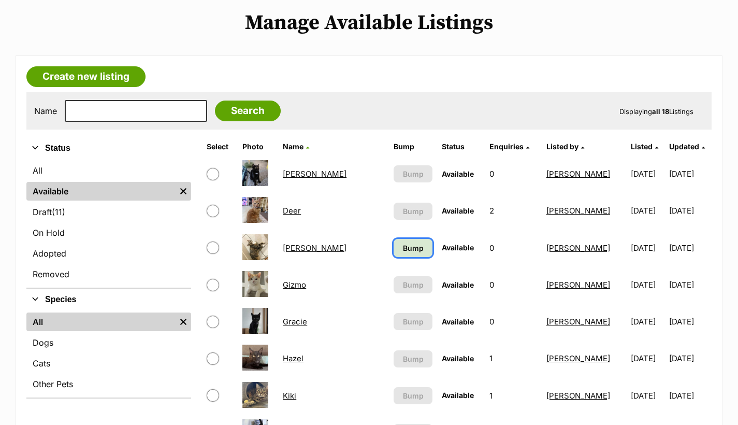
click at [394, 254] on link "Bump" at bounding box center [413, 248] width 38 height 18
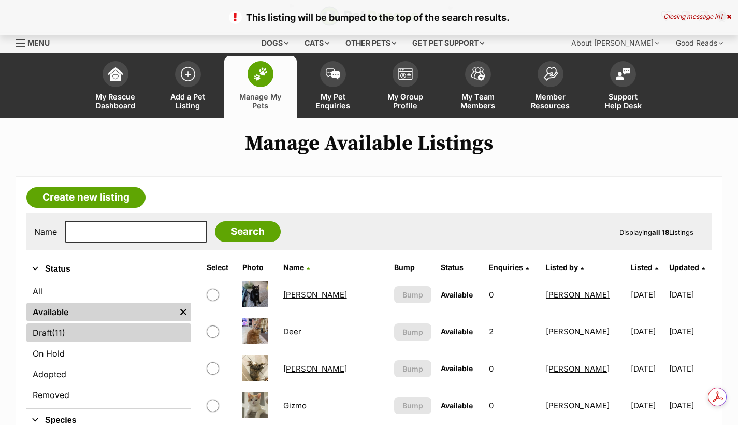
click at [82, 336] on link "Draft (11) Items" at bounding box center [108, 332] width 165 height 19
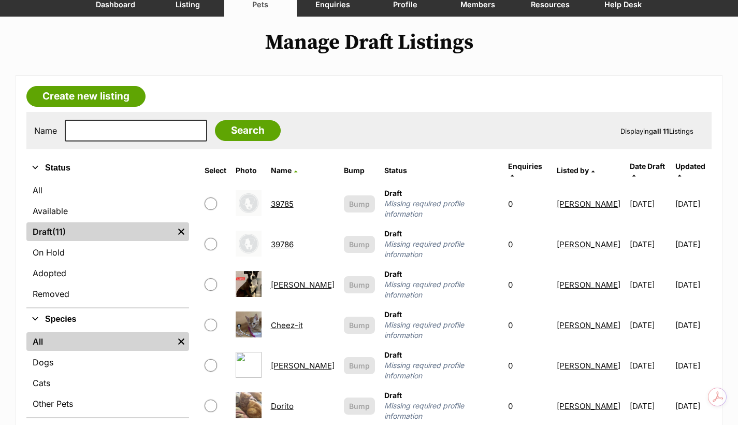
scroll to position [104, 0]
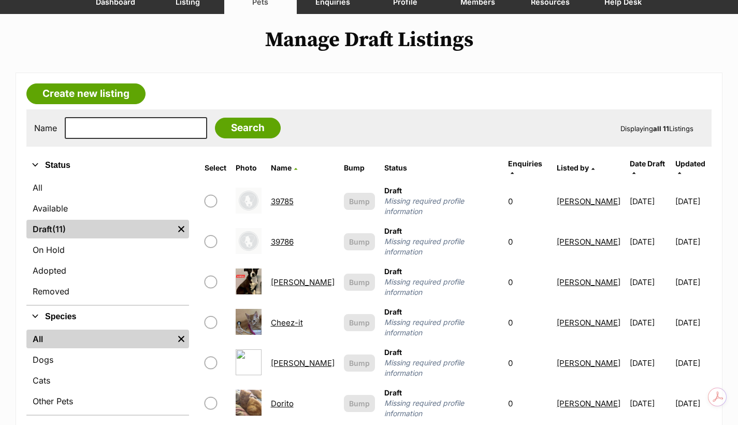
click at [294, 318] on link "Cheez-it" at bounding box center [287, 323] width 32 height 10
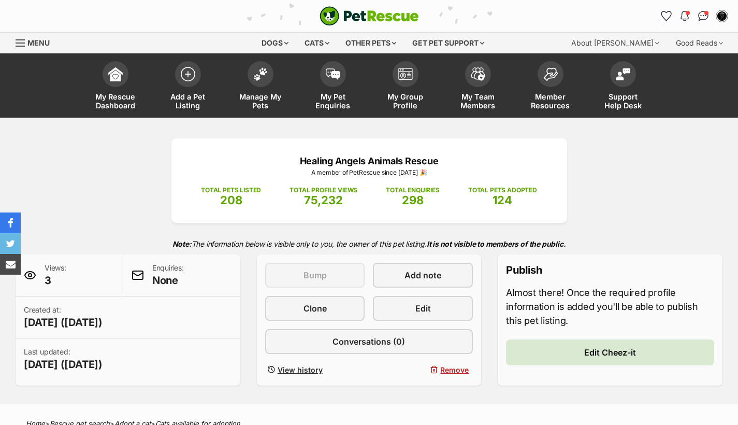
click at [426, 307] on span "Edit" at bounding box center [423, 308] width 16 height 12
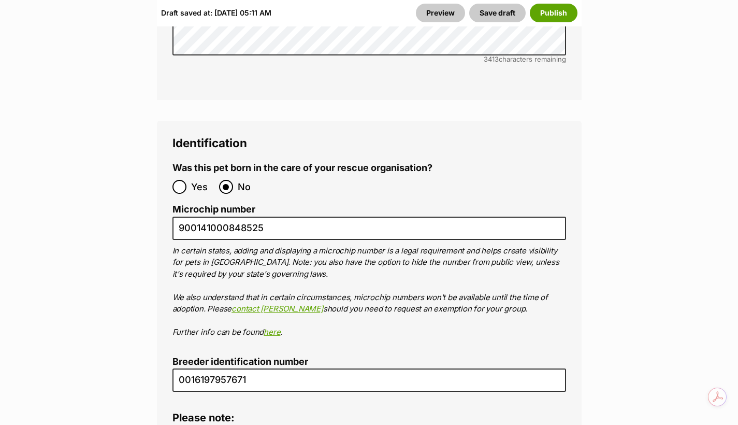
scroll to position [3642, 0]
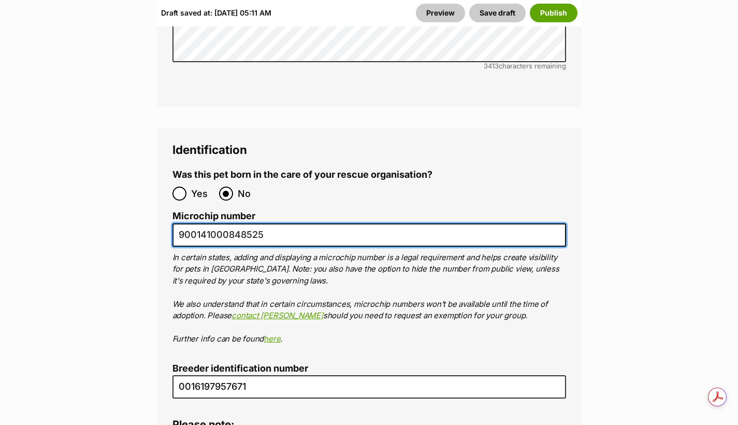
drag, startPoint x: 304, startPoint y: 200, endPoint x: 148, endPoint y: 197, distance: 156.5
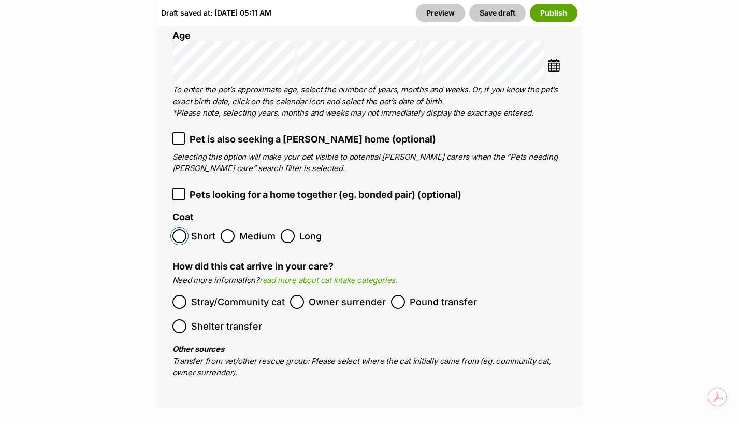
scroll to position [1708, 0]
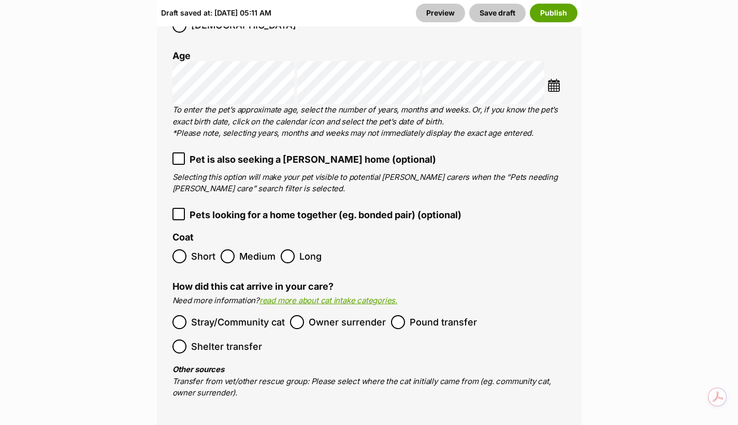
click at [431, 152] on label "Pet is also seeking a foster home (optional)" at bounding box center [369, 159] width 394 height 14
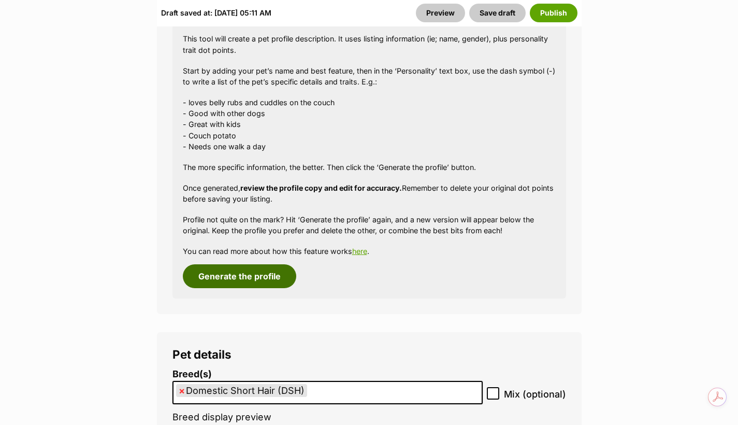
scroll to position [1276, 0]
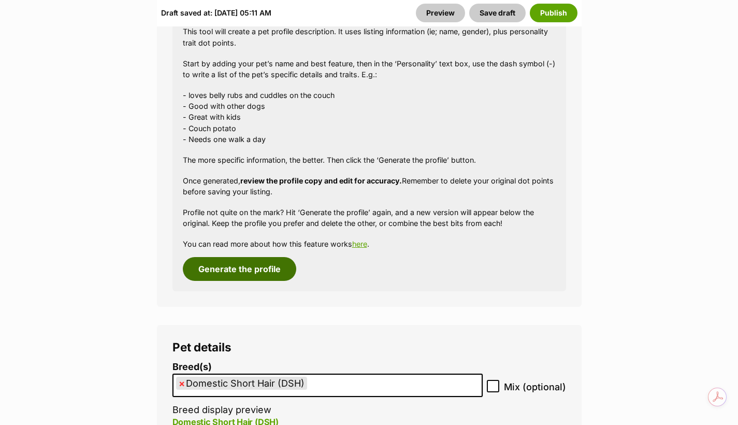
click at [248, 279] on button "Generate the profile" at bounding box center [239, 269] width 113 height 24
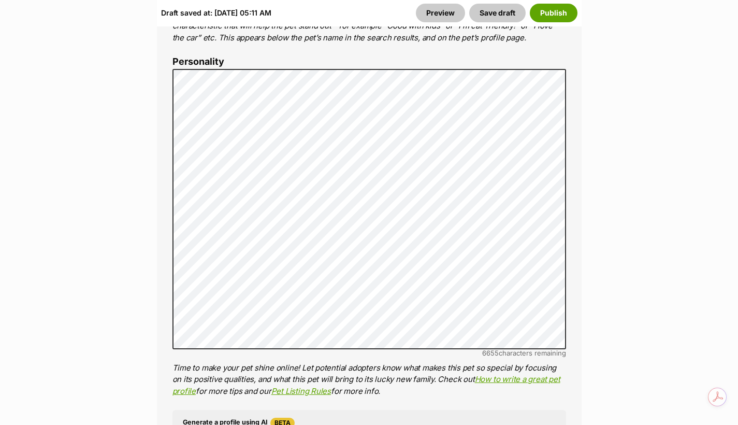
scroll to position [863, 0]
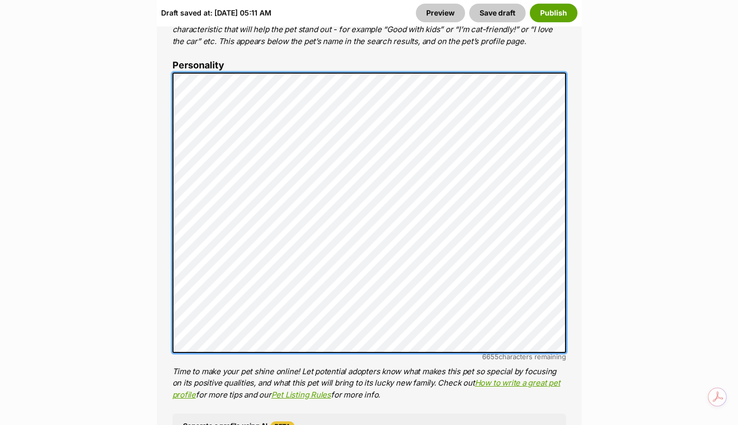
click at [176, 57] on ol "Name Henlo there, it looks like you might be using the pet name field to indica…" at bounding box center [369, 271] width 394 height 863
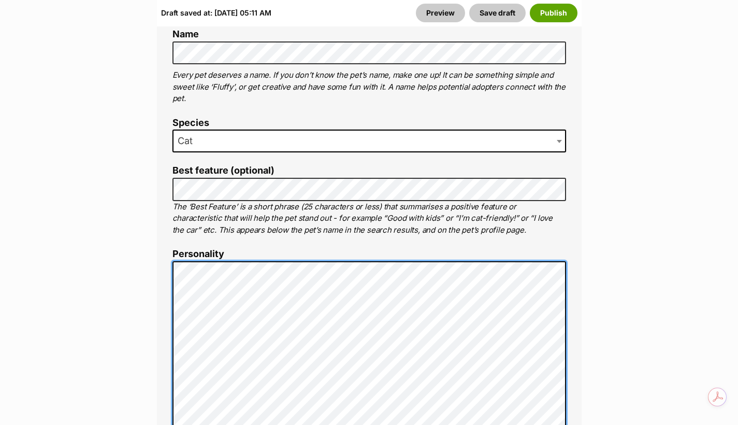
scroll to position [673, 0]
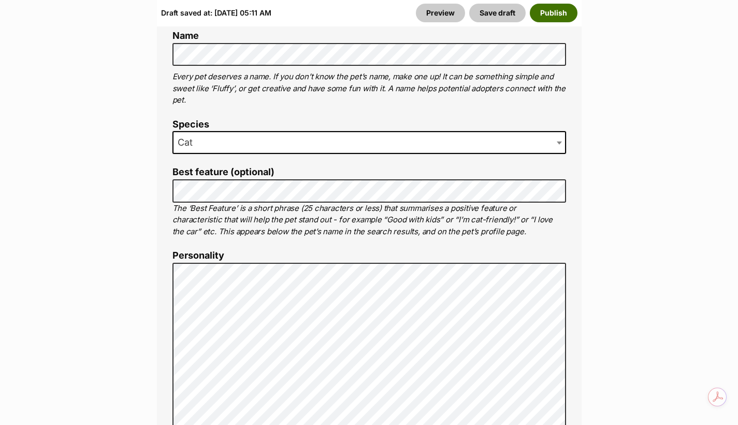
click at [562, 19] on button "Publish" at bounding box center [554, 13] width 48 height 19
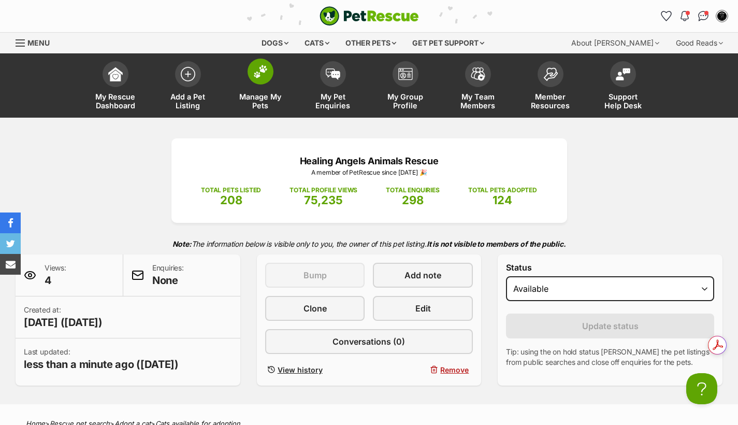
click at [255, 75] on img at bounding box center [260, 71] width 15 height 13
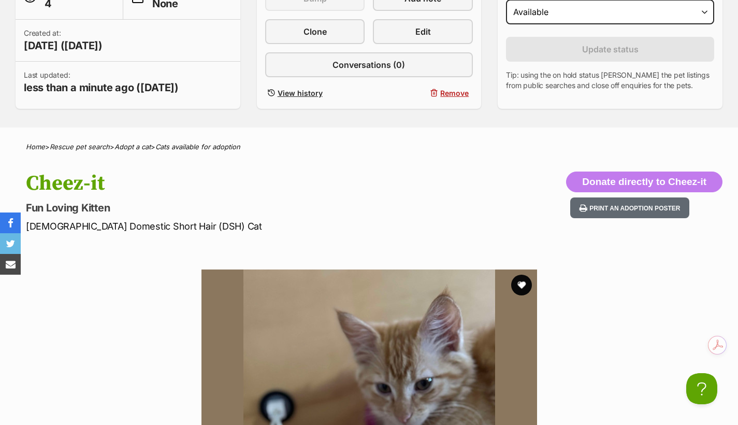
scroll to position [313, 0]
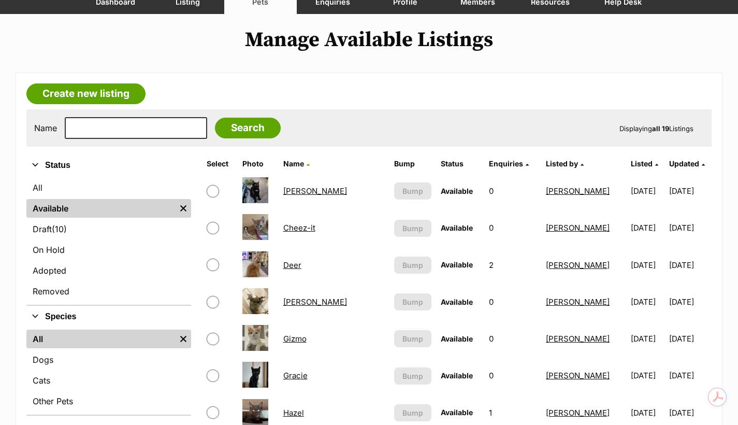
click at [307, 229] on link "Cheez-it" at bounding box center [299, 228] width 32 height 10
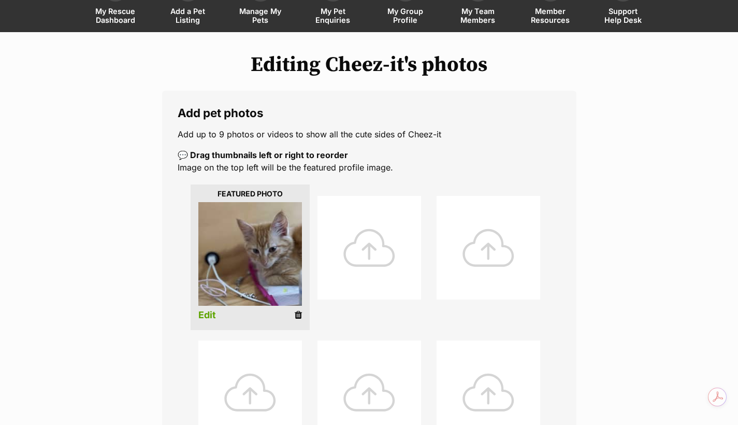
scroll to position [87, 0]
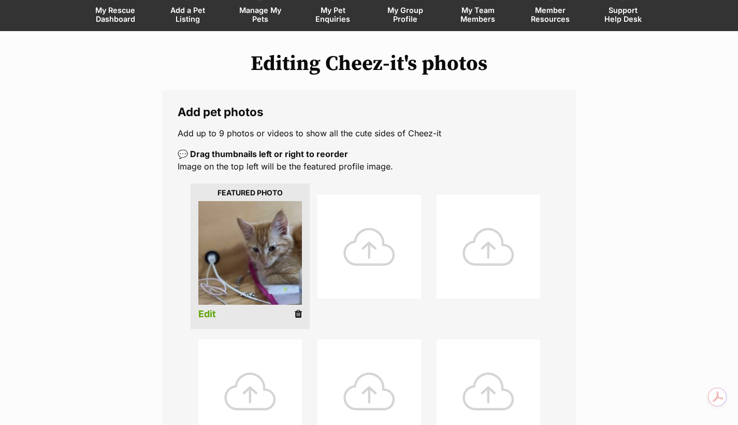
click at [210, 313] on link "Edit" at bounding box center [207, 314] width 18 height 11
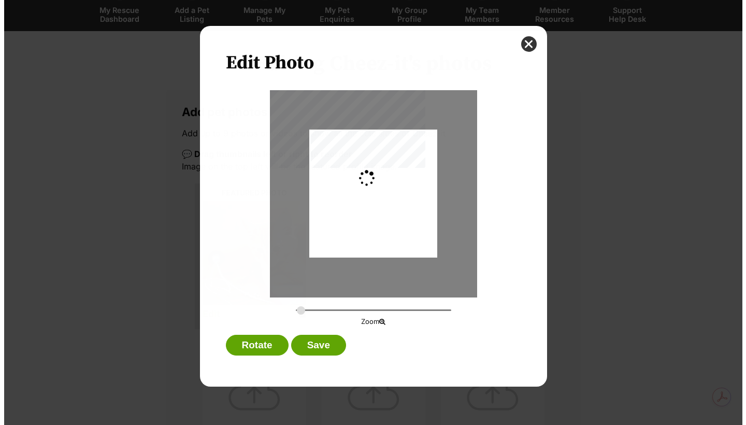
scroll to position [0, 0]
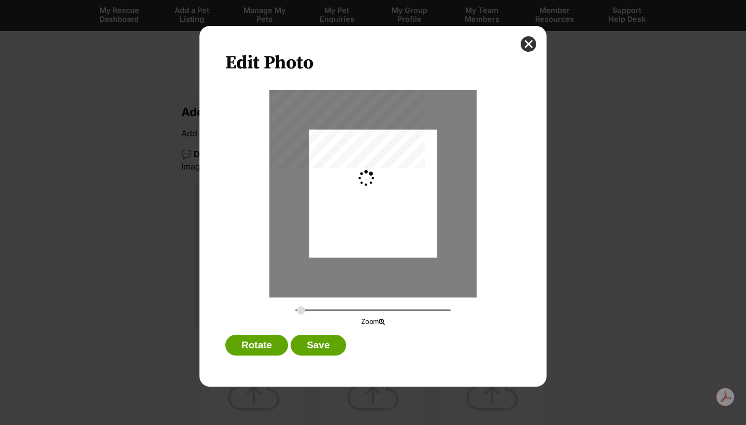
type input "0.2744"
drag, startPoint x: 372, startPoint y: 217, endPoint x: 367, endPoint y: 238, distance: 22.2
click at [367, 238] on div "Dialog Window - Close (Press escape to close)" at bounding box center [373, 212] width 128 height 170
click at [312, 349] on button "Save" at bounding box center [318, 345] width 55 height 21
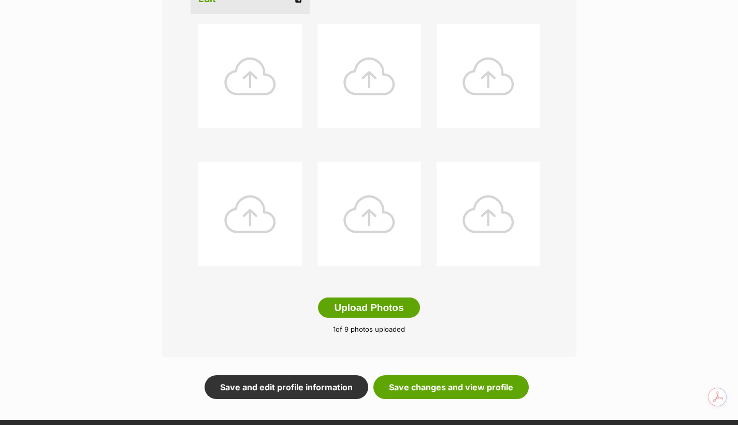
scroll to position [484, 0]
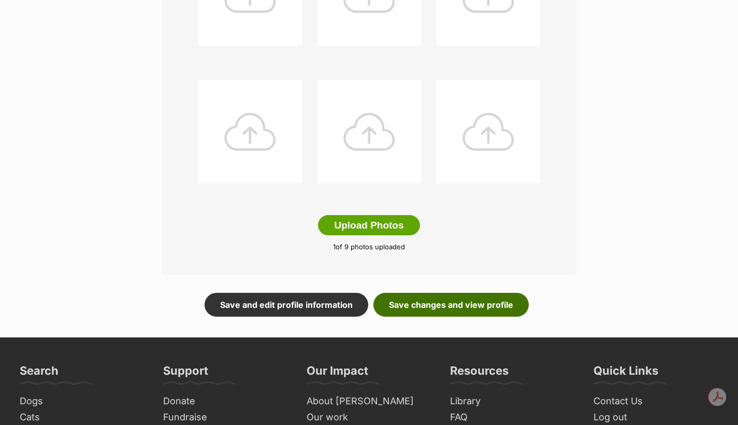
click at [468, 309] on link "Save changes and view profile" at bounding box center [450, 305] width 155 height 24
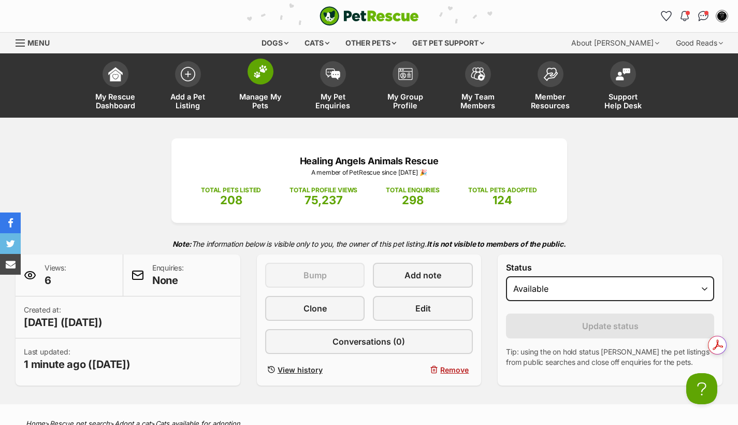
click at [268, 67] on span at bounding box center [261, 72] width 26 height 26
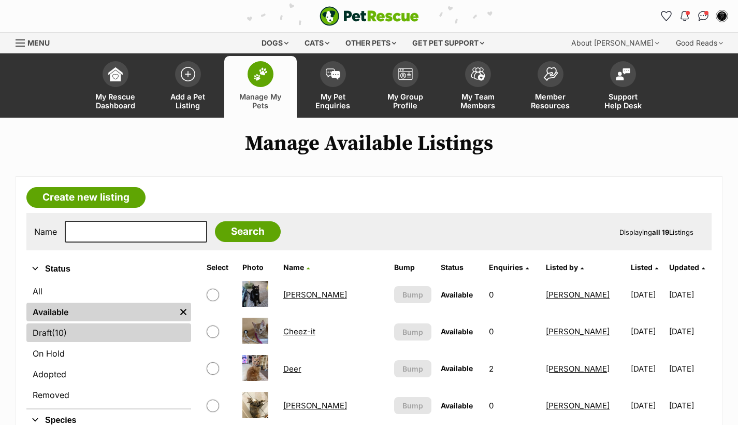
click at [100, 328] on link "Draft (10) Items" at bounding box center [108, 332] width 165 height 19
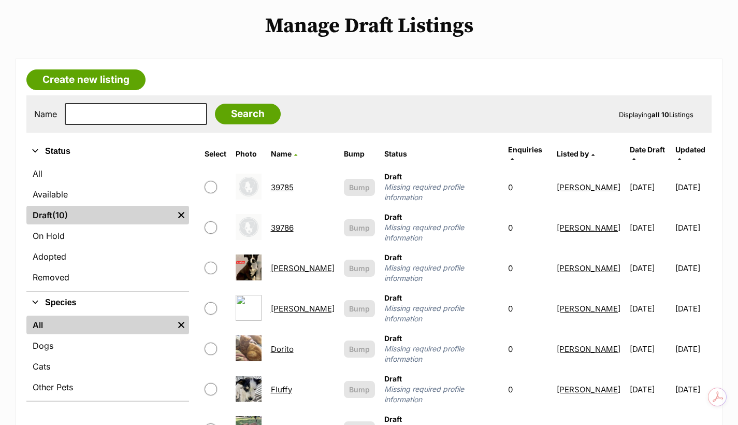
scroll to position [121, 0]
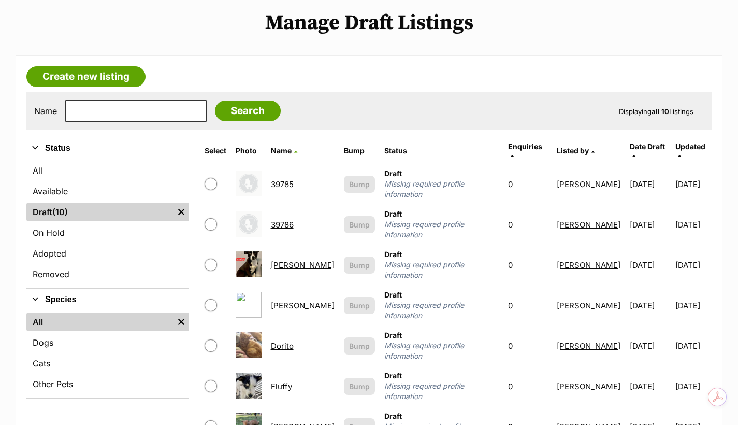
click at [286, 341] on link "Dorito" at bounding box center [282, 346] width 23 height 10
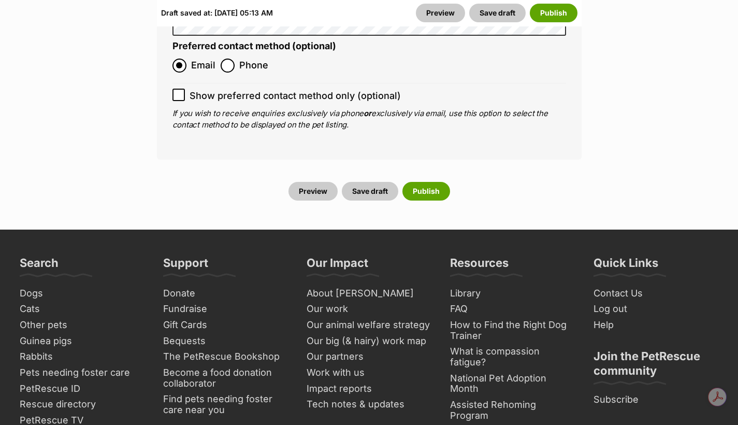
scroll to position [4204, 0]
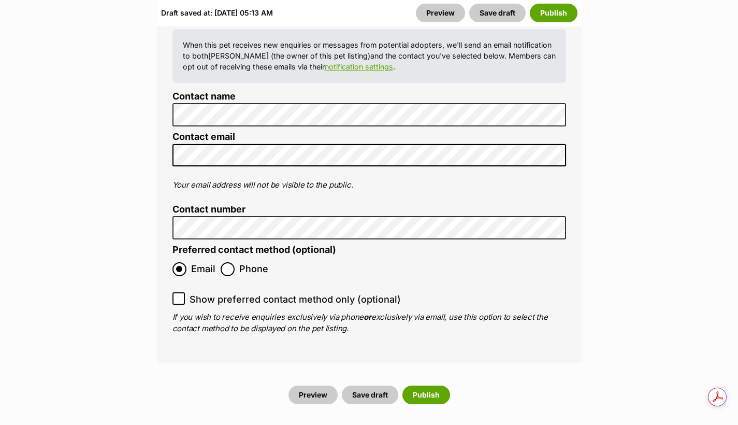
click at [179, 295] on icon at bounding box center [178, 298] width 7 height 7
click at [179, 292] on input "Show preferred contact method only (optional)" at bounding box center [178, 298] width 12 height 12
checkbox input "true"
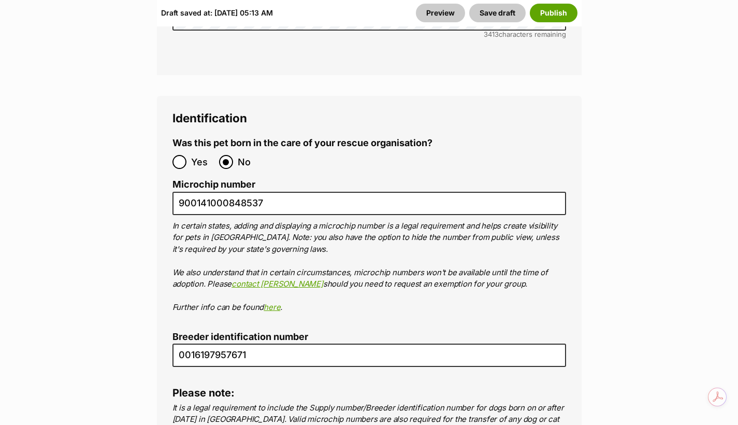
scroll to position [3652, 0]
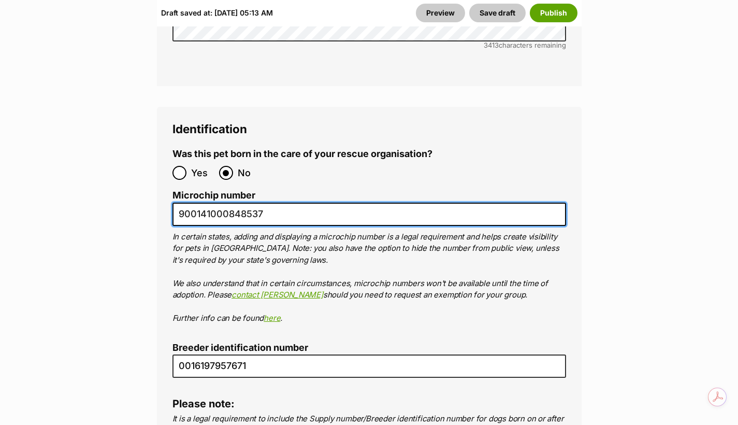
drag, startPoint x: 253, startPoint y: 180, endPoint x: 157, endPoint y: 178, distance: 95.9
click at [157, 178] on div "Identification Was this pet born in the care of your rescue organisation? Yes N…" at bounding box center [369, 291] width 425 height 369
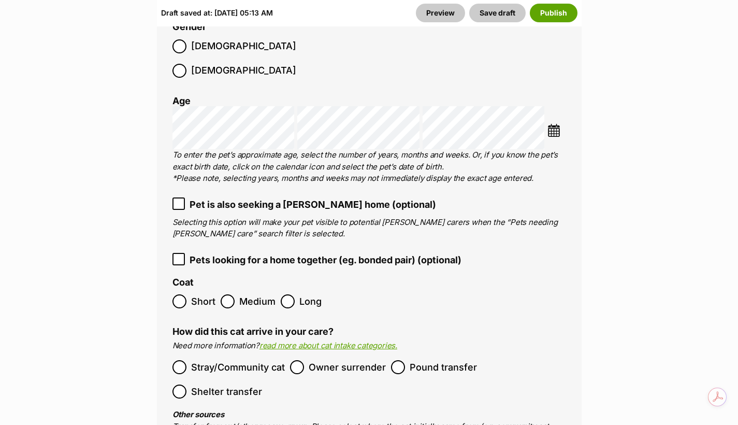
scroll to position [1632, 0]
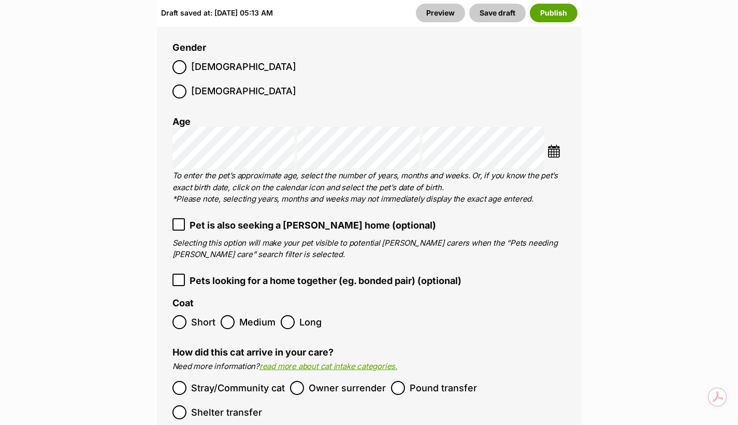
click at [439, 185] on ol "Breed(s) Domestic Short Hair (DSH) Abyssinian American Bobtail American Curl Am…" at bounding box center [369, 208] width 394 height 512
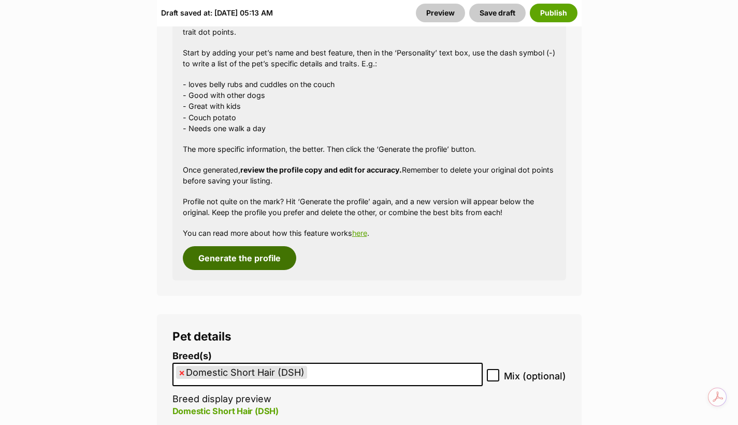
scroll to position [1270, 0]
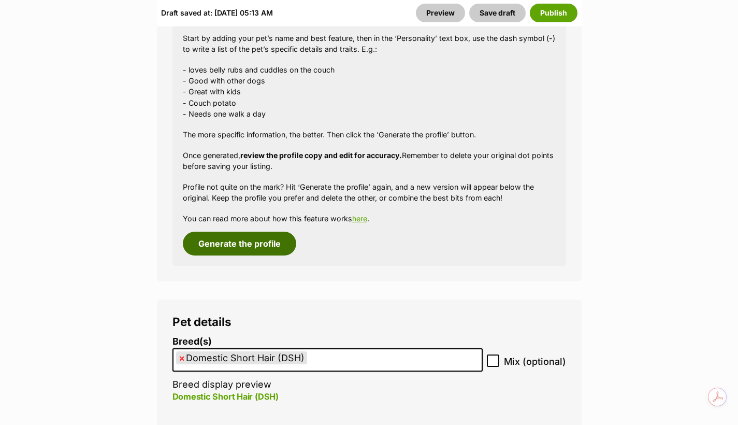
click at [252, 248] on button "Generate the profile" at bounding box center [239, 244] width 113 height 24
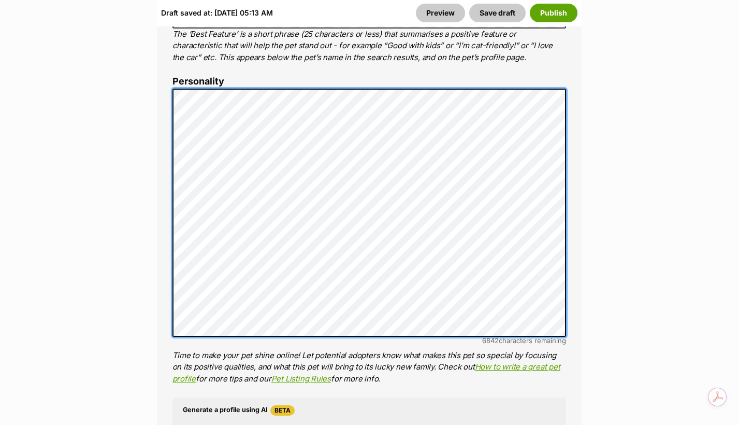
scroll to position [0, 0]
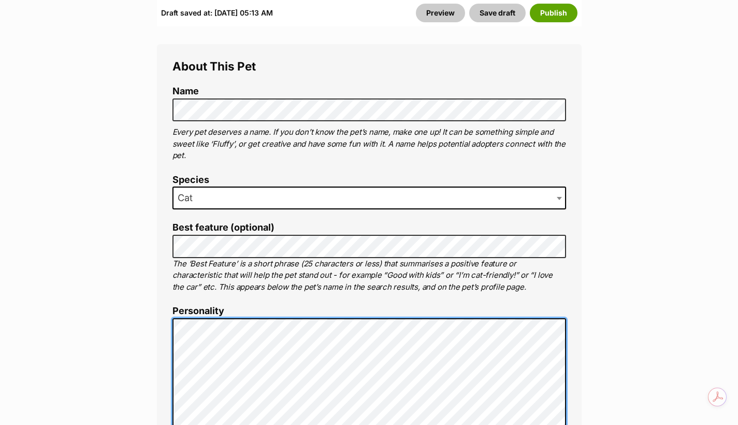
scroll to position [606, 0]
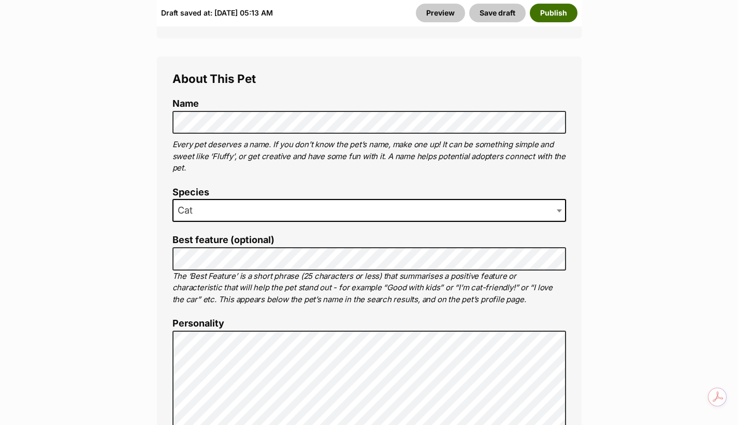
click at [540, 14] on button "Publish" at bounding box center [554, 13] width 48 height 19
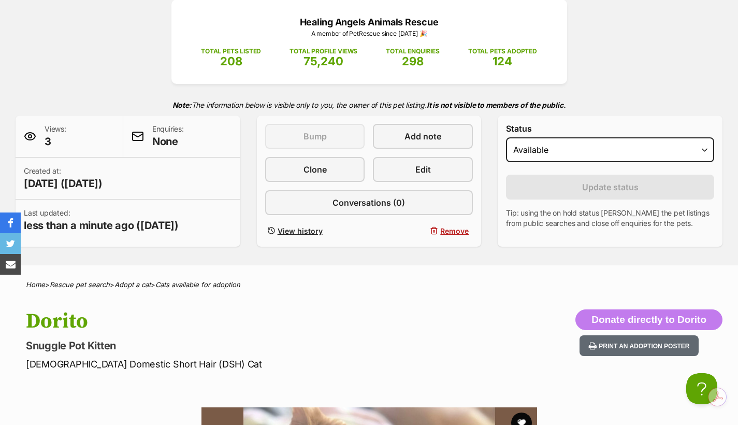
scroll to position [138, 0]
click at [421, 158] on link "Edit" at bounding box center [423, 169] width 100 height 25
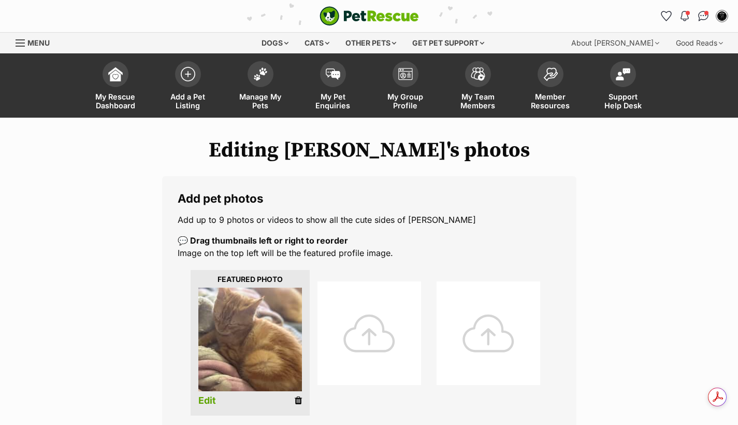
click at [204, 400] on link "Edit" at bounding box center [207, 400] width 18 height 11
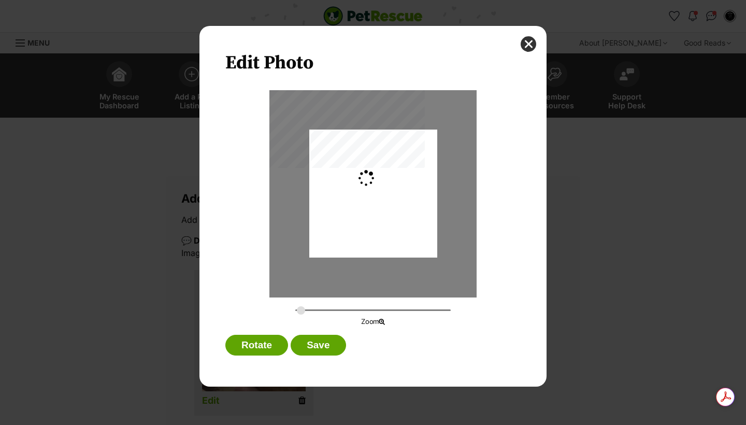
type input "0.2744"
drag, startPoint x: 350, startPoint y: 185, endPoint x: 352, endPoint y: 208, distance: 22.9
click at [352, 208] on div "Dialog Window - Close (Press escape to close)" at bounding box center [373, 214] width 128 height 170
click at [326, 348] on button "Save" at bounding box center [318, 345] width 55 height 21
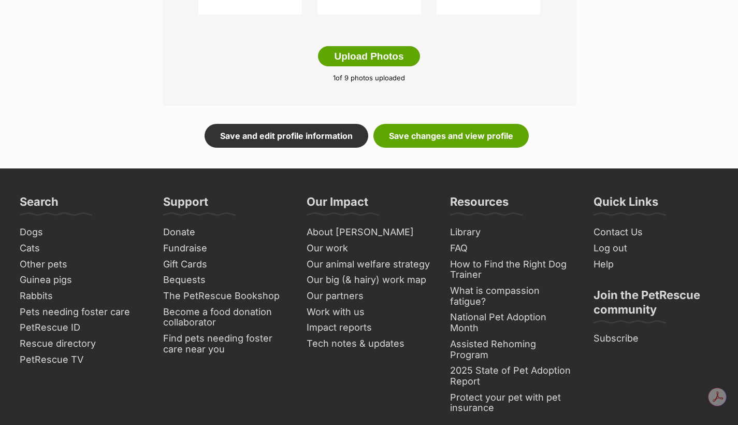
scroll to position [679, 0]
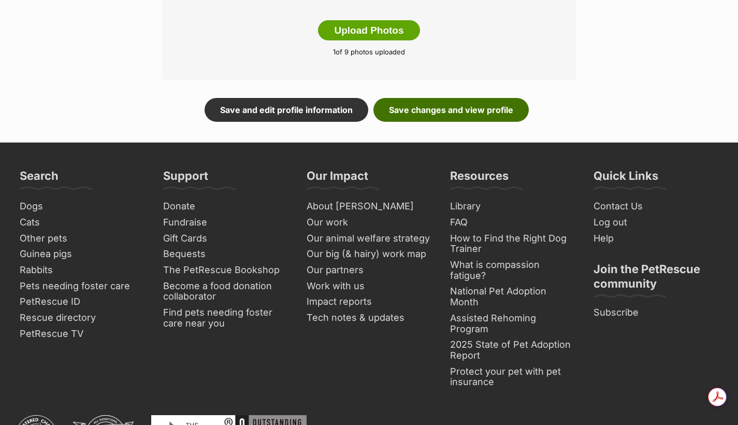
click at [493, 100] on link "Save changes and view profile" at bounding box center [450, 110] width 155 height 24
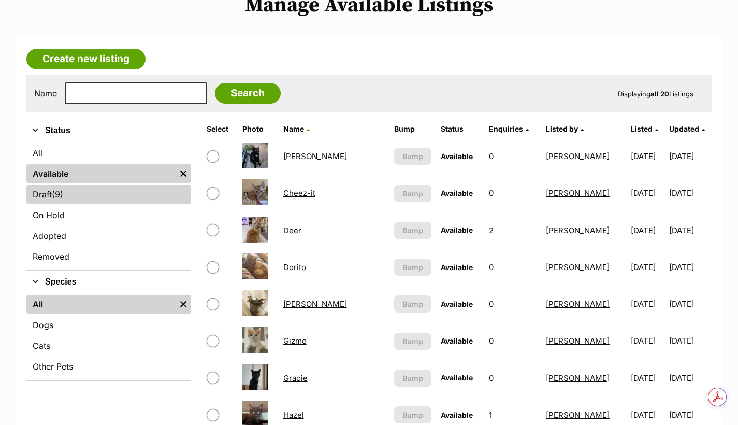
click at [69, 195] on link "Draft (9) Items" at bounding box center [108, 194] width 165 height 19
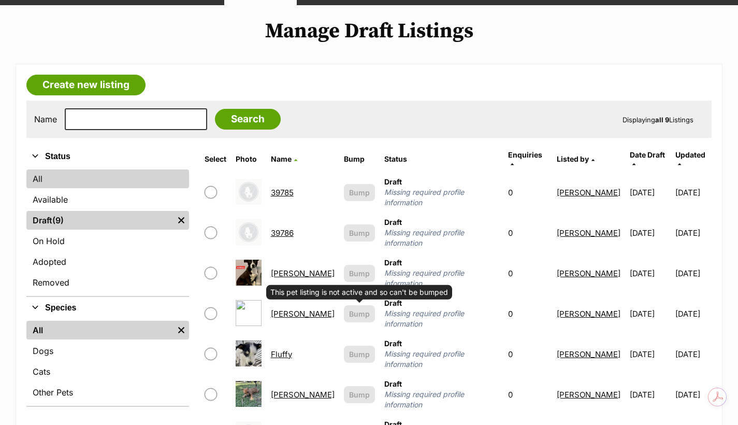
scroll to position [87, 0]
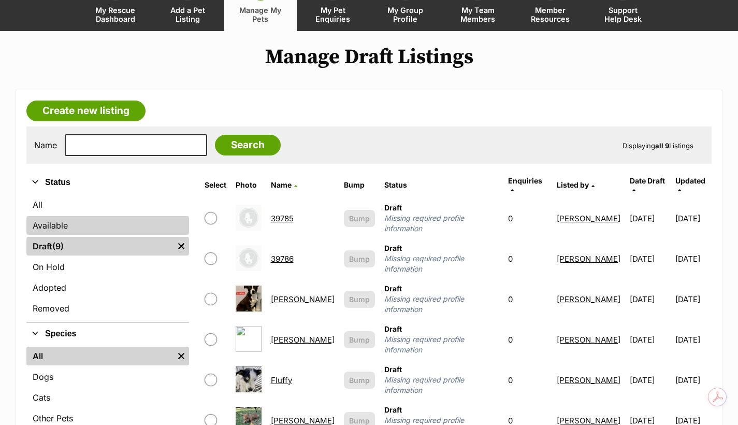
click at [108, 223] on link "Available" at bounding box center [107, 225] width 163 height 19
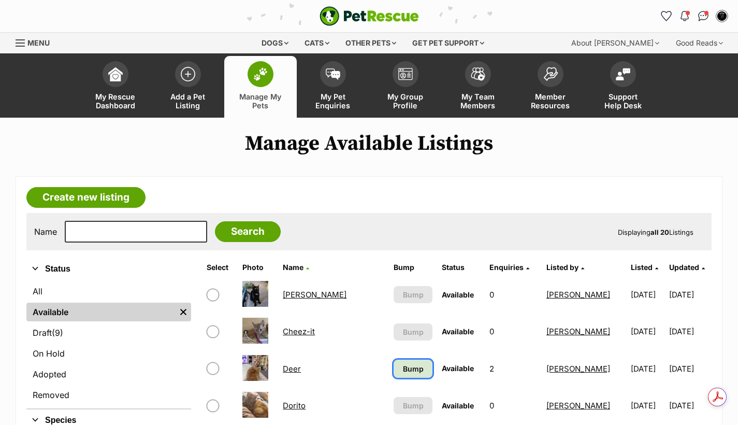
click at [403, 372] on span "Bump" at bounding box center [413, 368] width 21 height 11
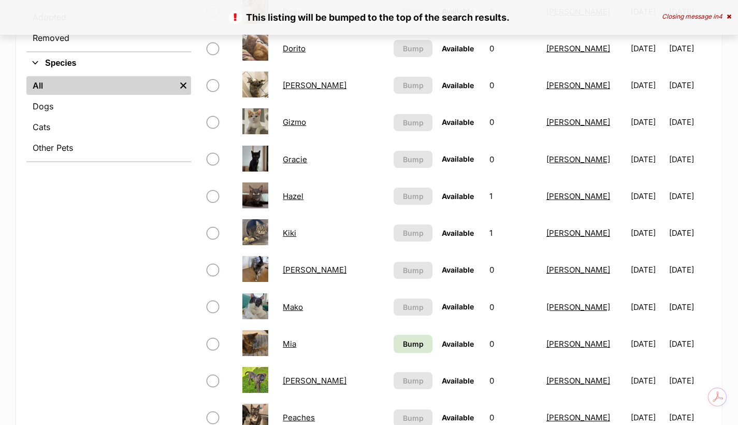
scroll to position [380, 0]
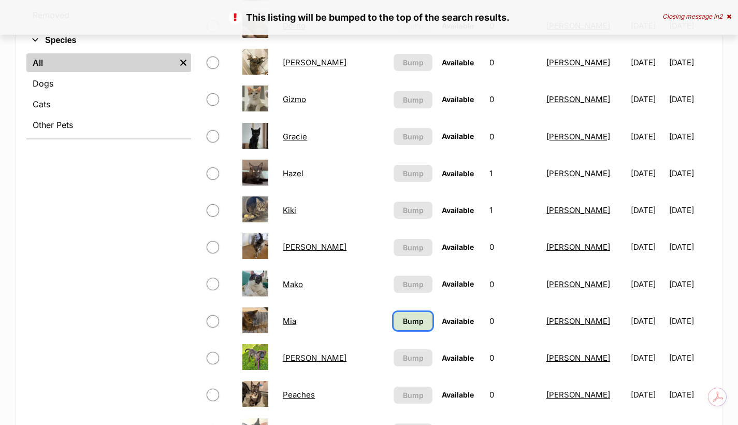
click at [403, 322] on span "Bump" at bounding box center [413, 320] width 21 height 11
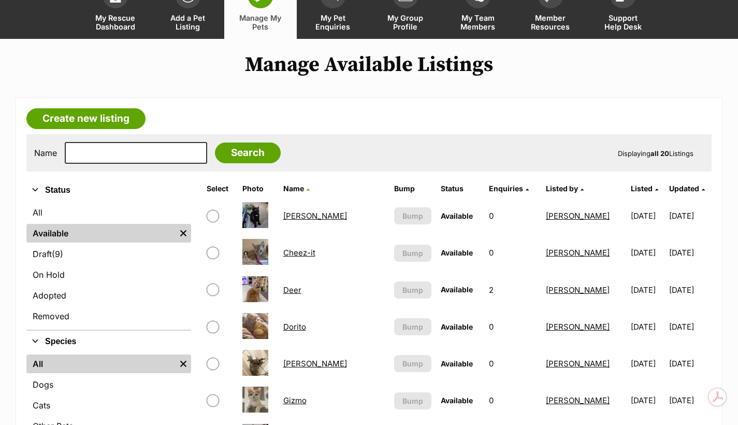
scroll to position [69, 0]
